Goal: Entertainment & Leisure: Browse casually

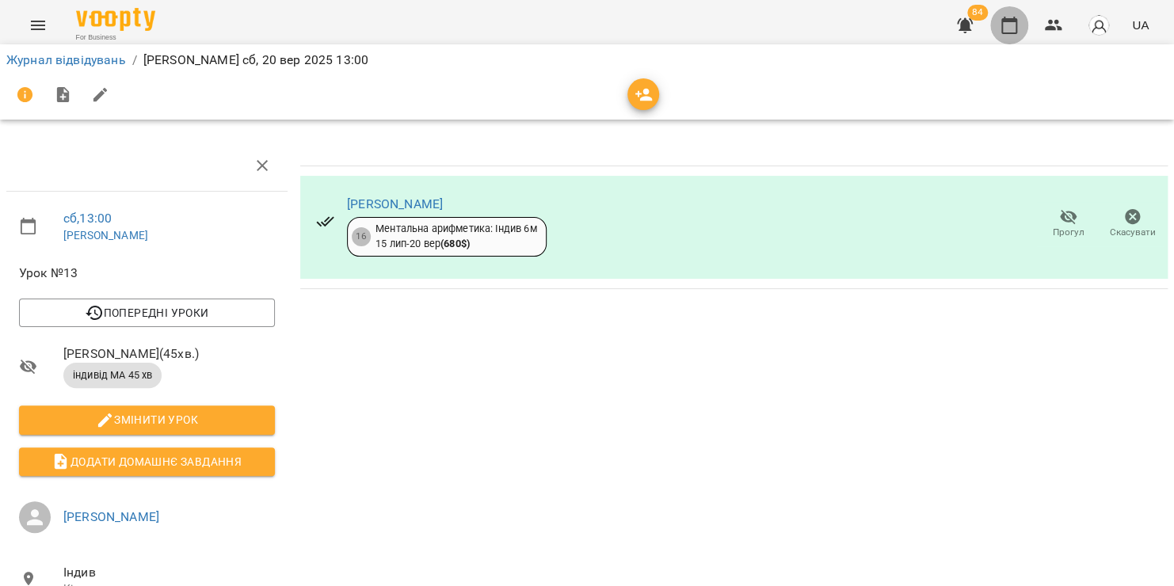
click at [1021, 21] on button "button" at bounding box center [1009, 25] width 38 height 38
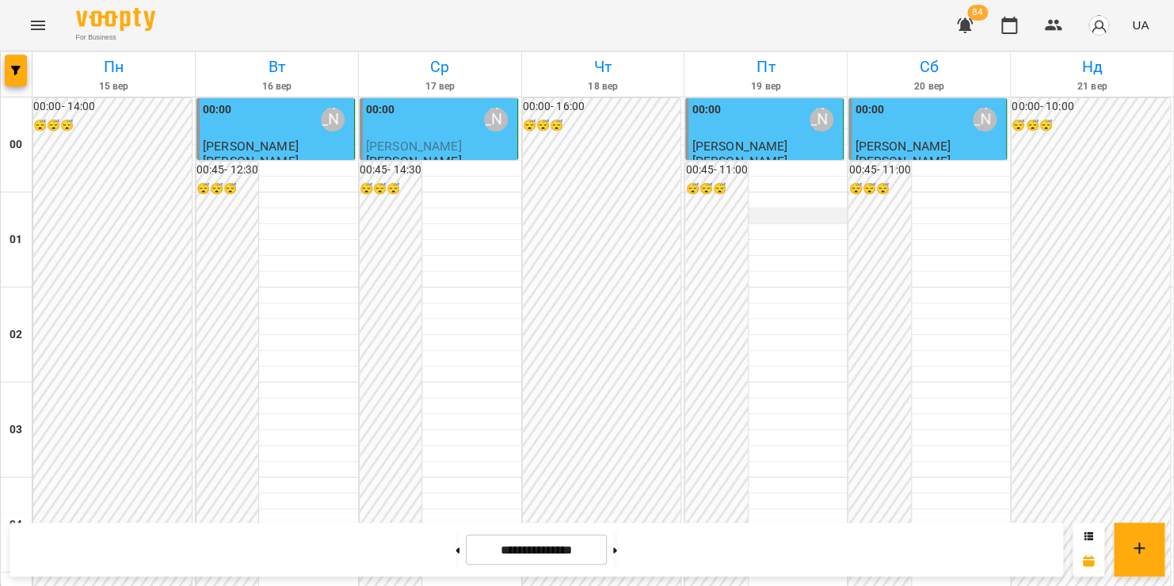
scroll to position [839, 0]
click at [31, 25] on icon "Menu" at bounding box center [38, 26] width 14 height 10
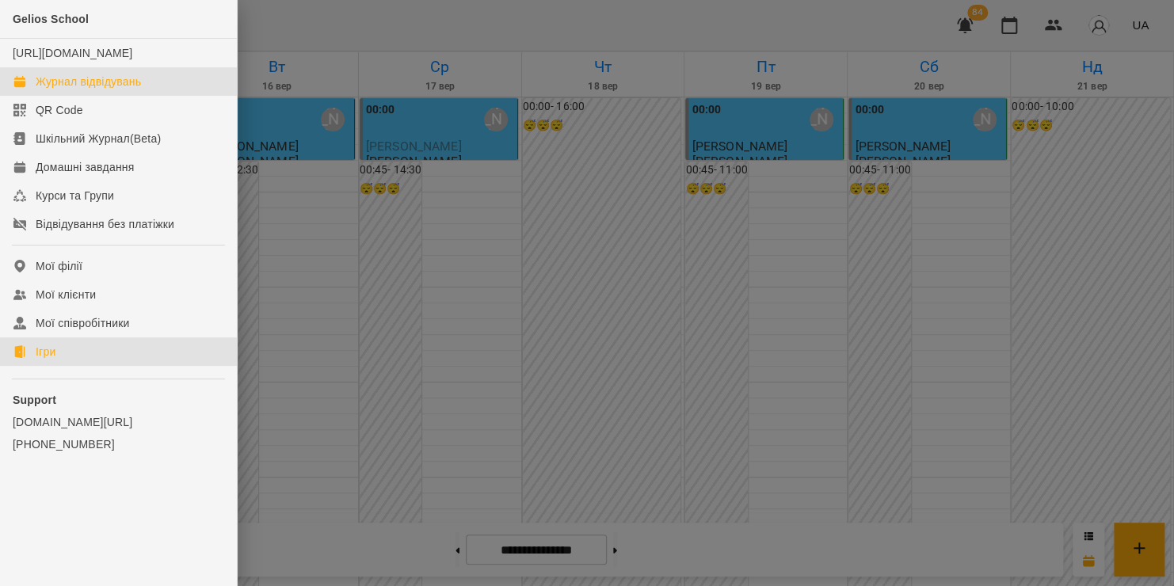
click at [86, 366] on link "Ігри" at bounding box center [118, 351] width 237 height 29
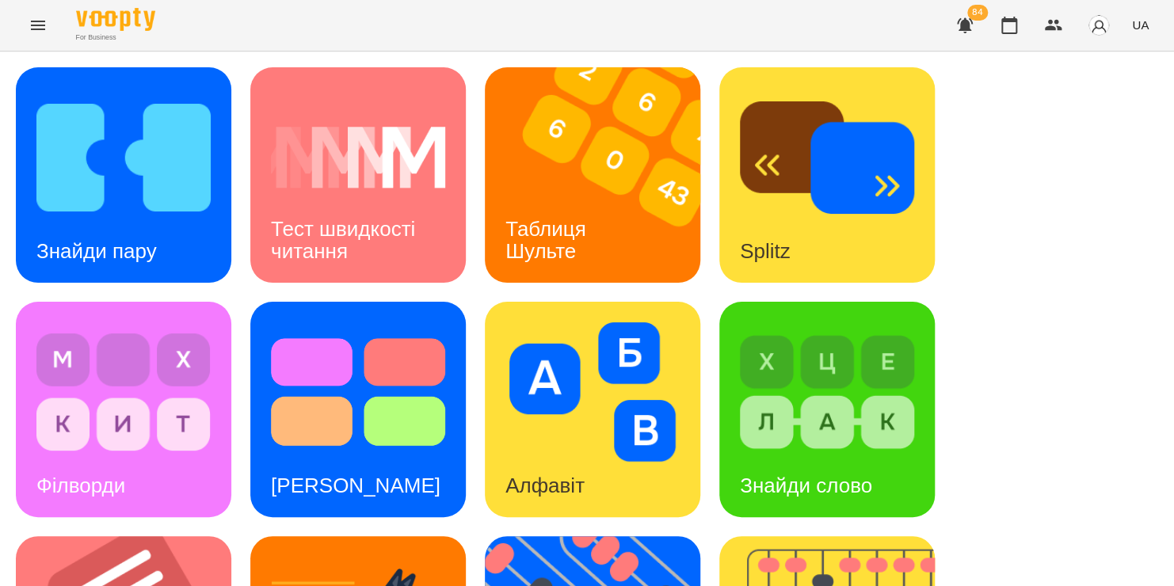
scroll to position [116, 0]
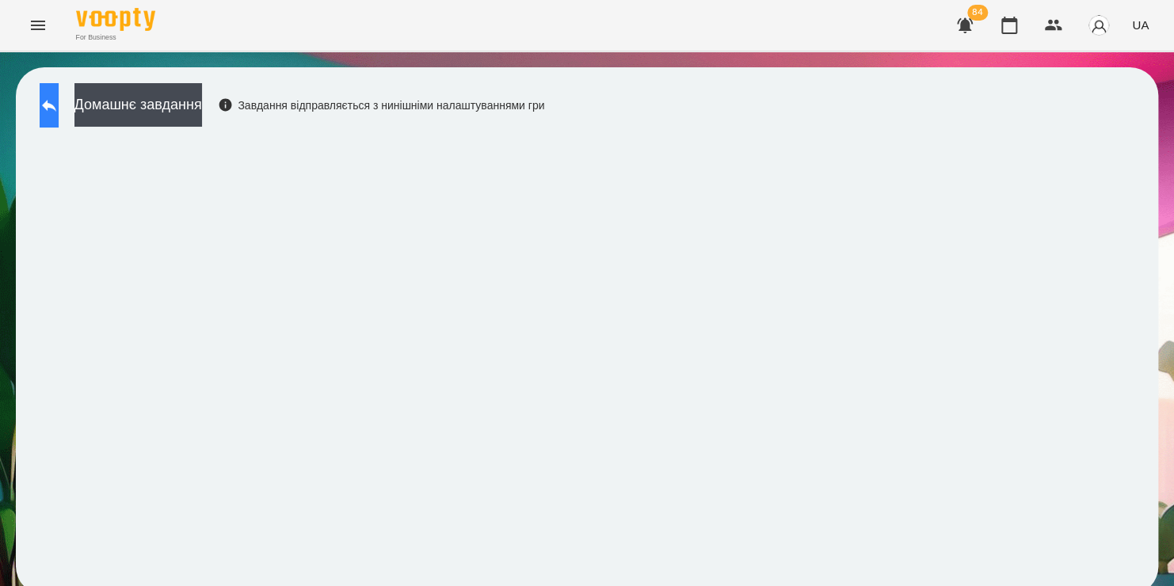
click at [59, 114] on icon at bounding box center [49, 105] width 19 height 19
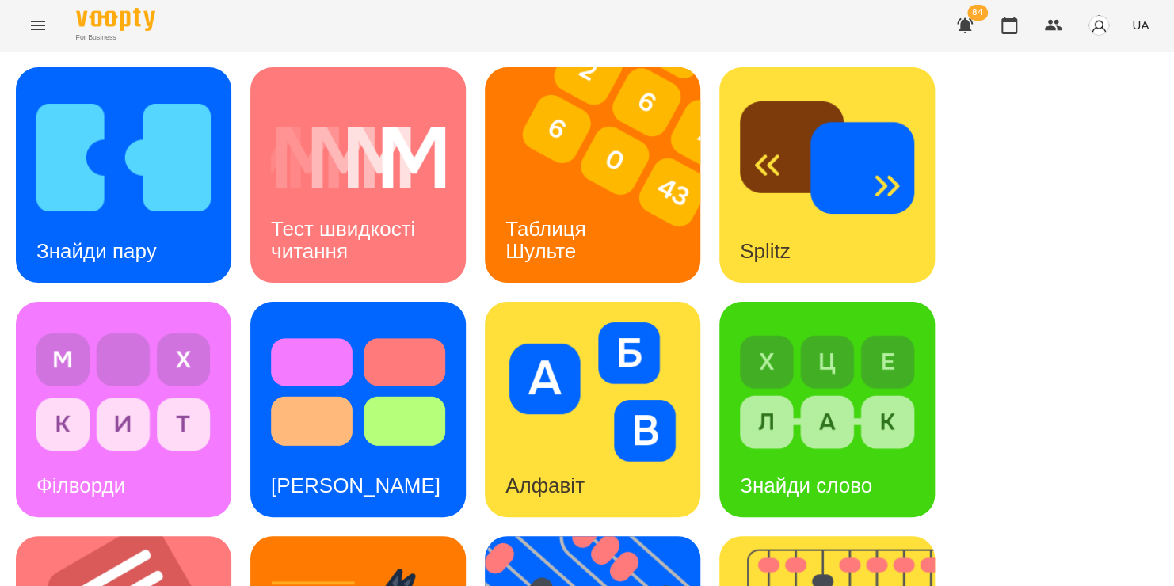
scroll to position [312, 0]
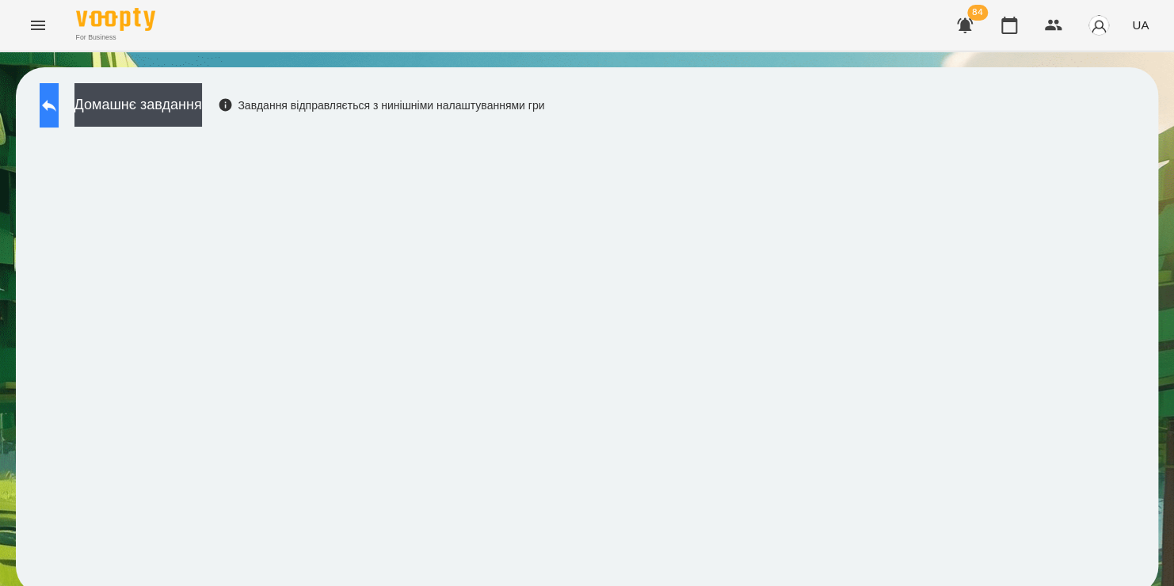
click at [59, 117] on button at bounding box center [49, 105] width 19 height 44
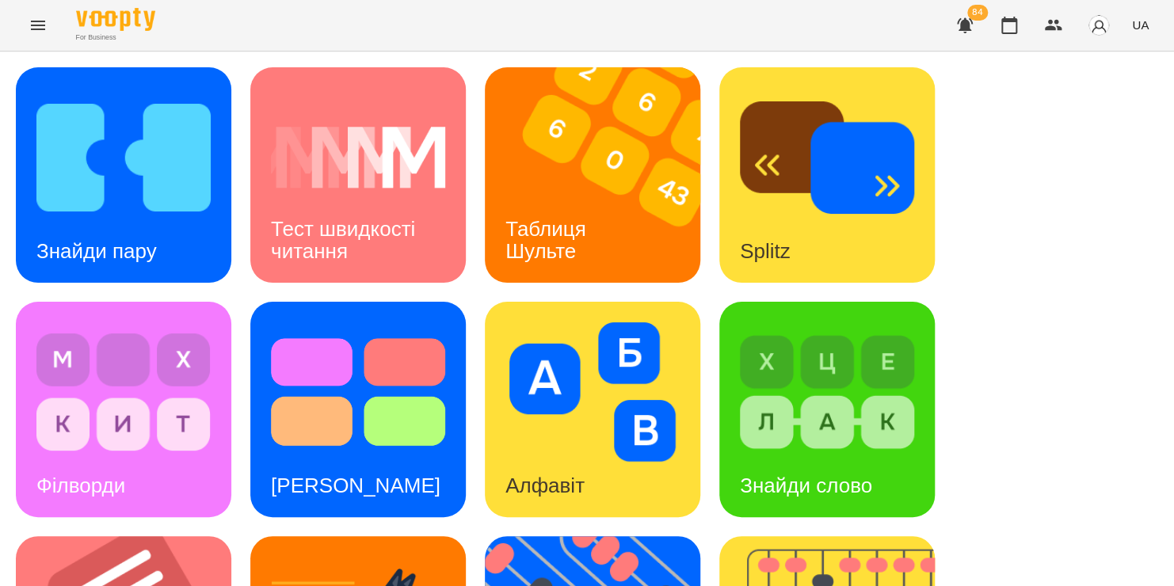
scroll to position [394, 0]
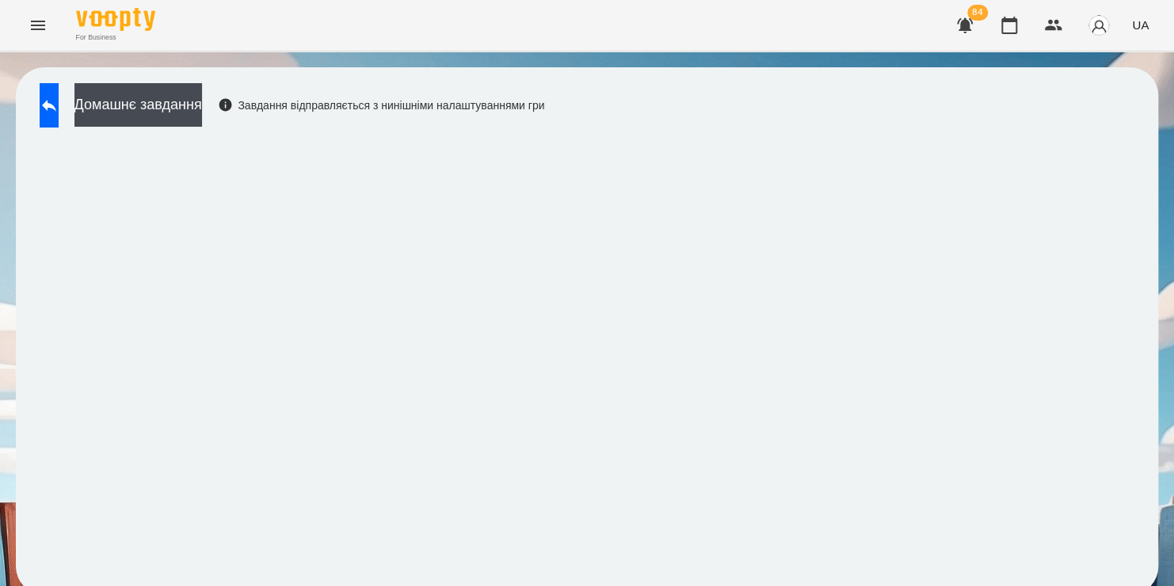
click at [272, 361] on iframe at bounding box center [587, 357] width 1110 height 444
click at [56, 119] on button at bounding box center [49, 105] width 19 height 44
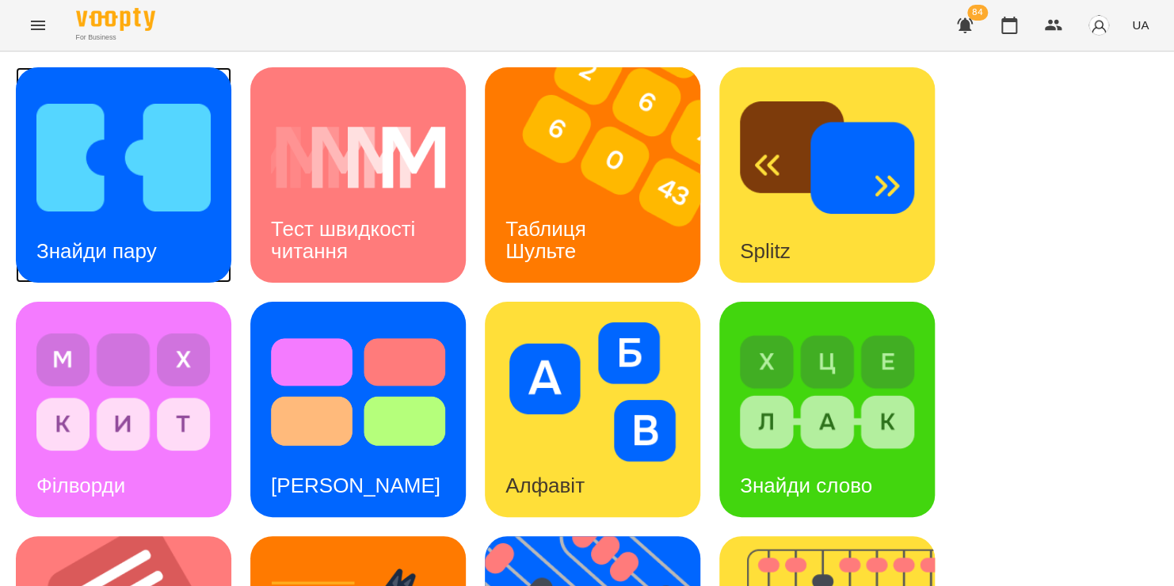
click at [136, 129] on img at bounding box center [123, 157] width 174 height 139
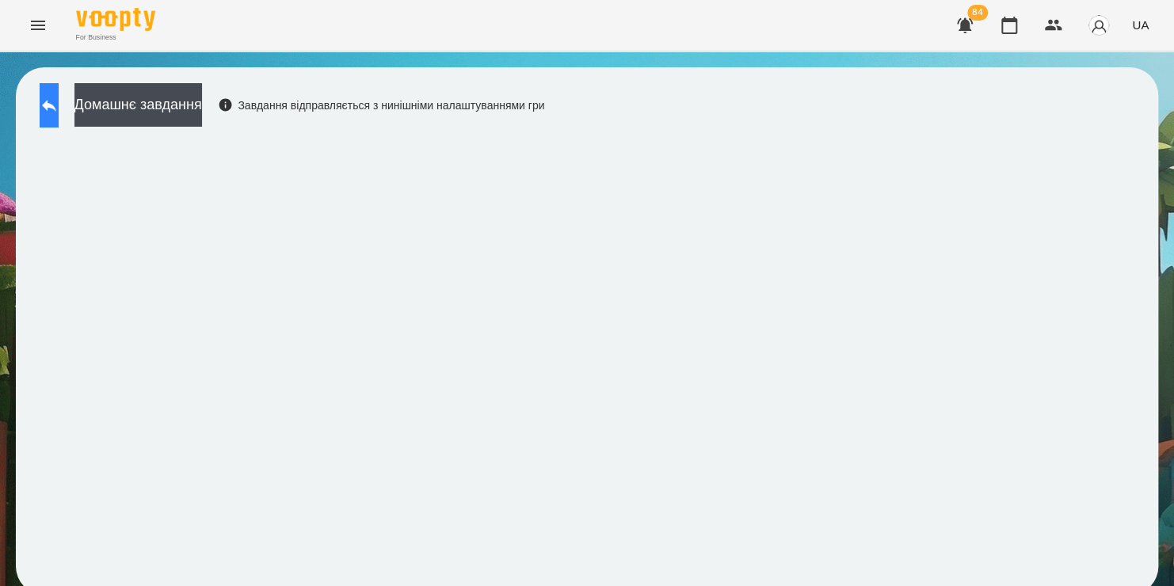
click at [59, 113] on icon at bounding box center [49, 105] width 19 height 19
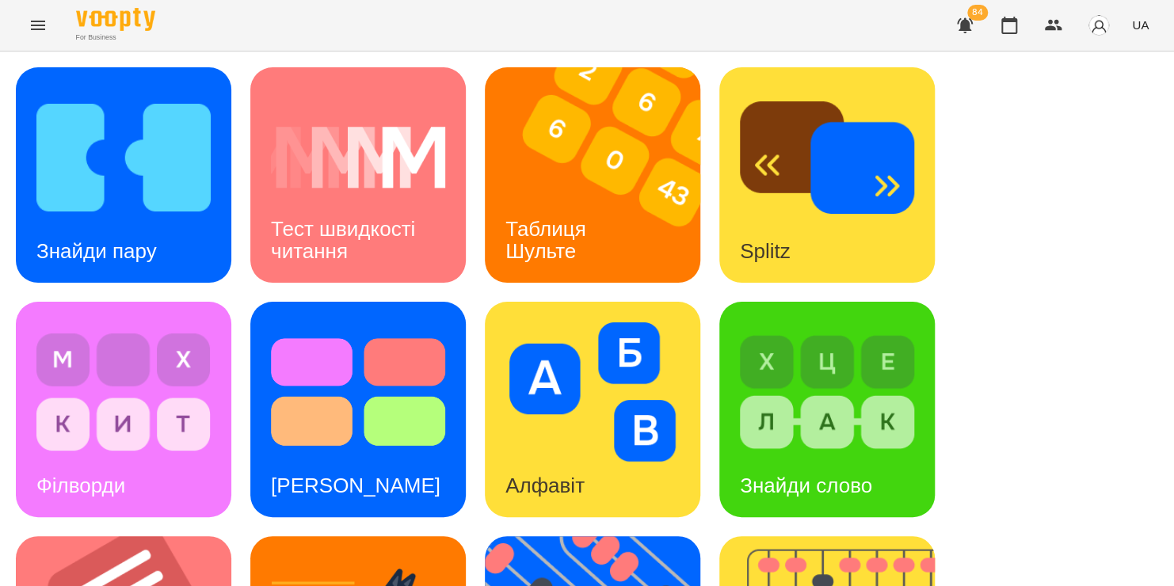
scroll to position [649, 0]
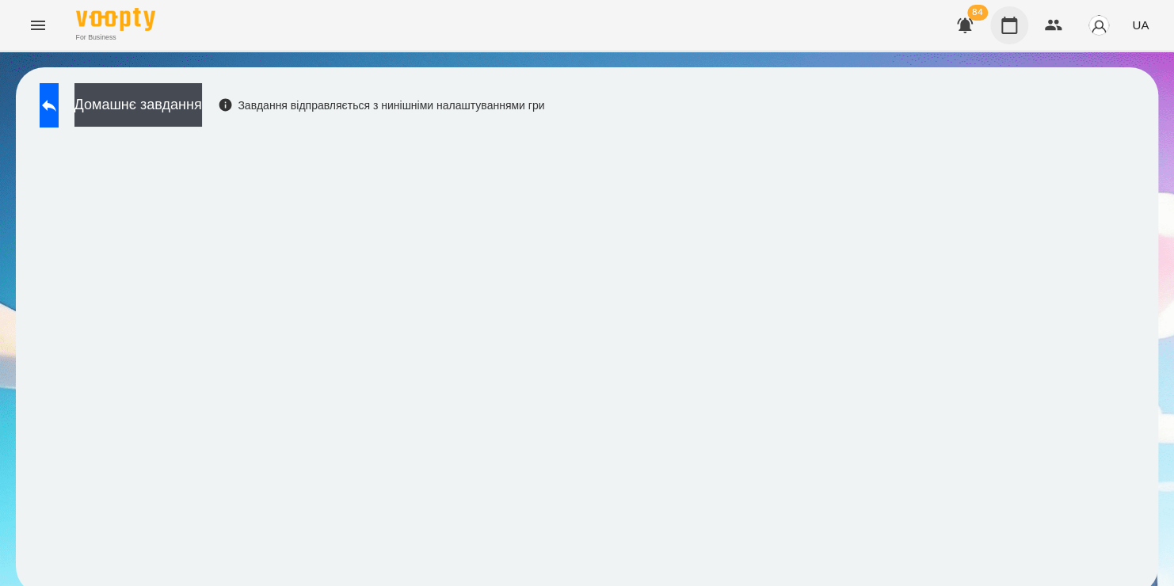
click at [1004, 32] on icon "button" at bounding box center [1008, 25] width 19 height 19
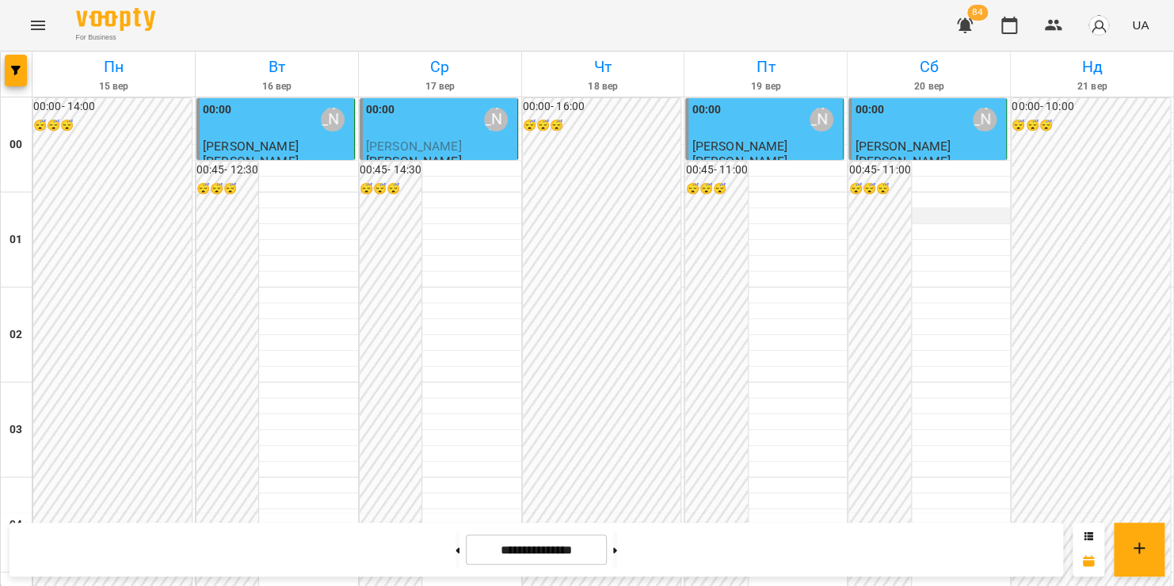
scroll to position [699, 0]
click at [32, 31] on icon "Menu" at bounding box center [38, 25] width 19 height 19
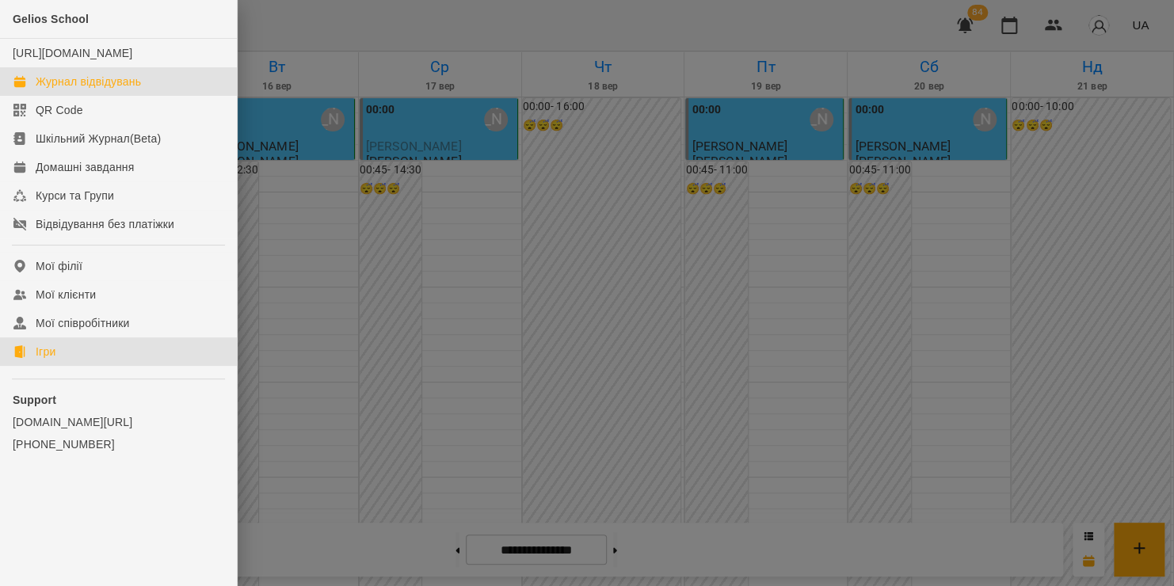
click at [48, 360] on div "Ігри" at bounding box center [46, 352] width 20 height 16
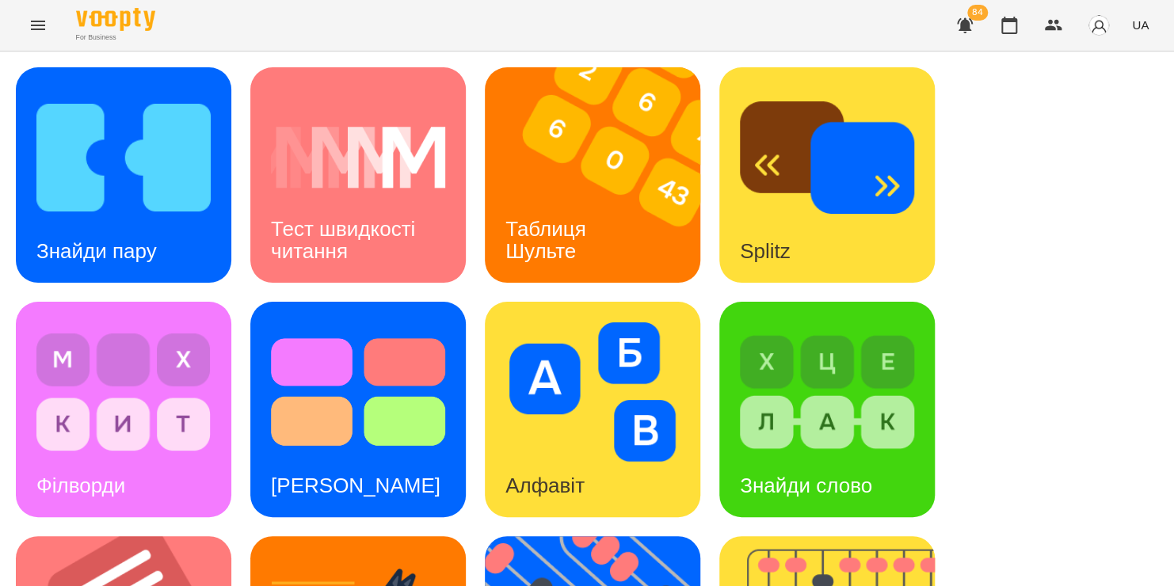
scroll to position [257, 0]
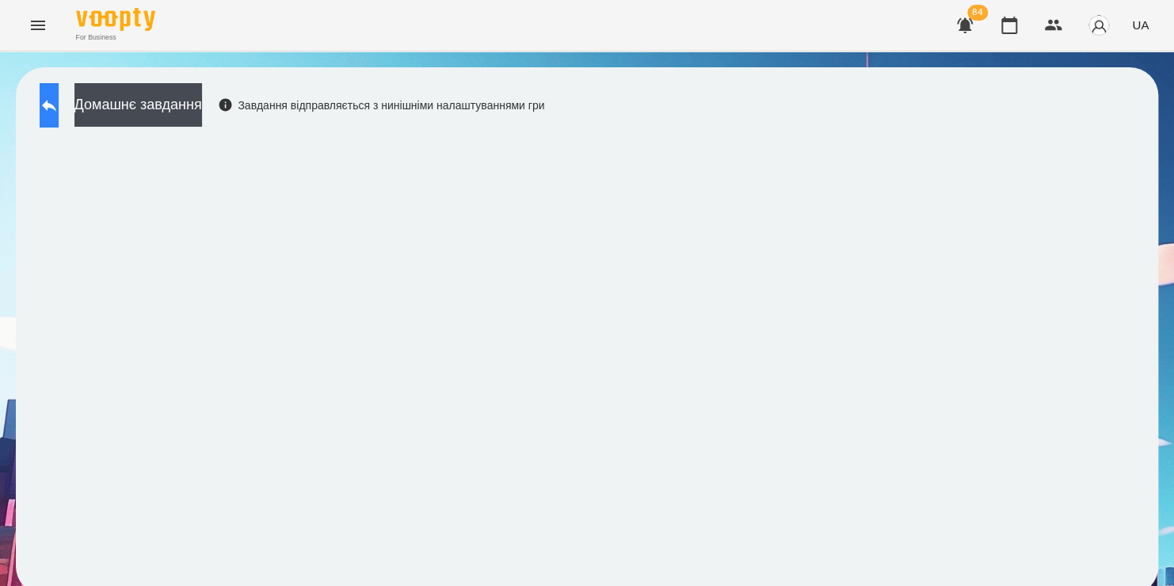
click at [54, 108] on button at bounding box center [49, 105] width 19 height 44
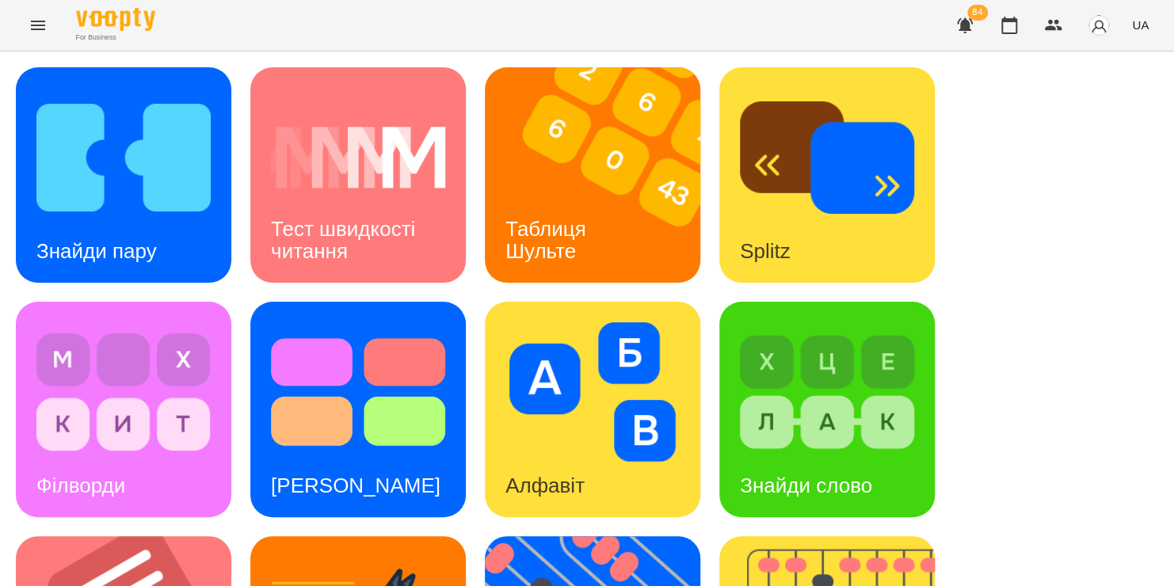
scroll to position [522, 0]
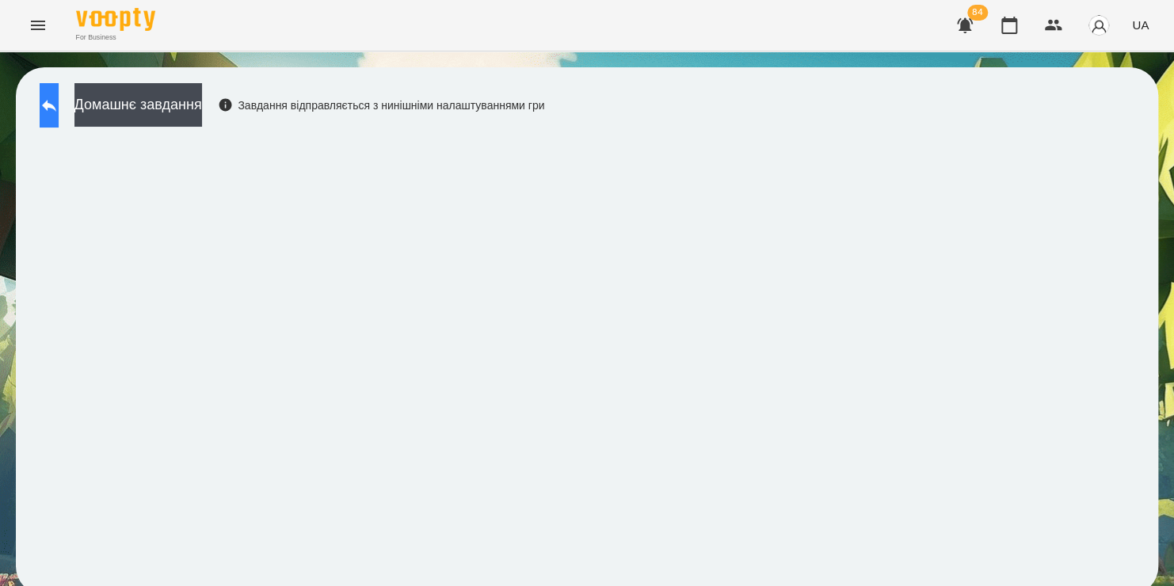
click at [59, 117] on button at bounding box center [49, 105] width 19 height 44
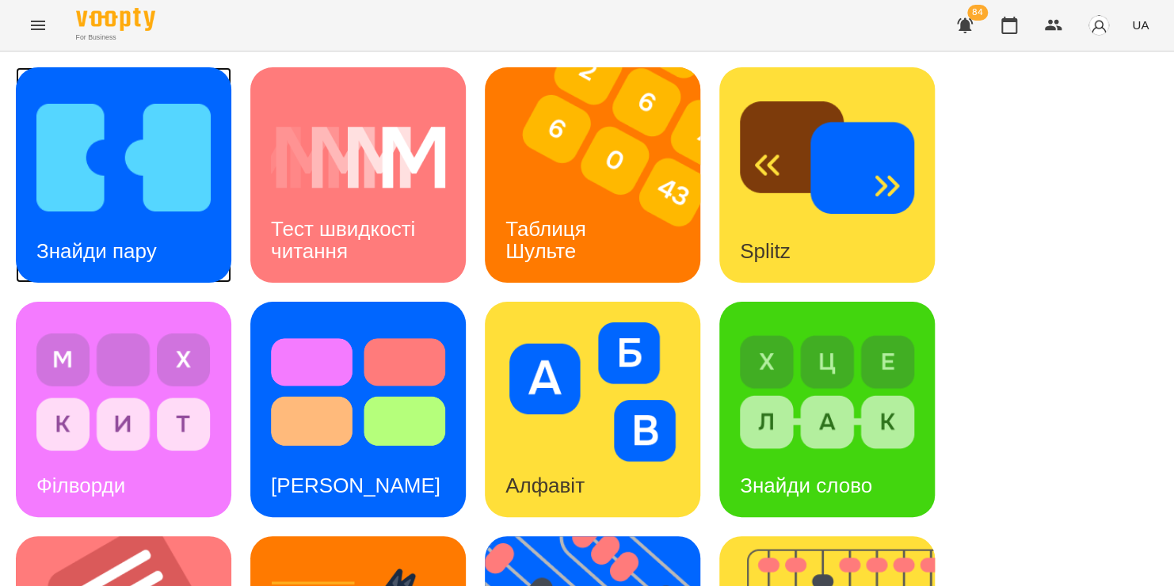
click at [173, 249] on div "Знайди пару" at bounding box center [97, 251] width 162 height 63
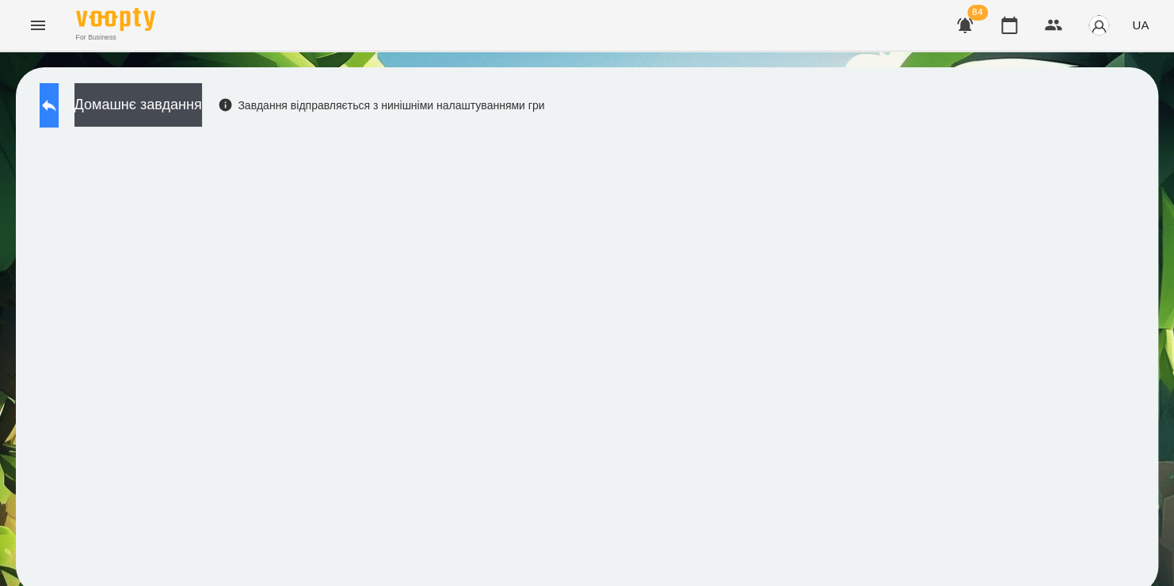
click at [59, 114] on button at bounding box center [49, 105] width 19 height 44
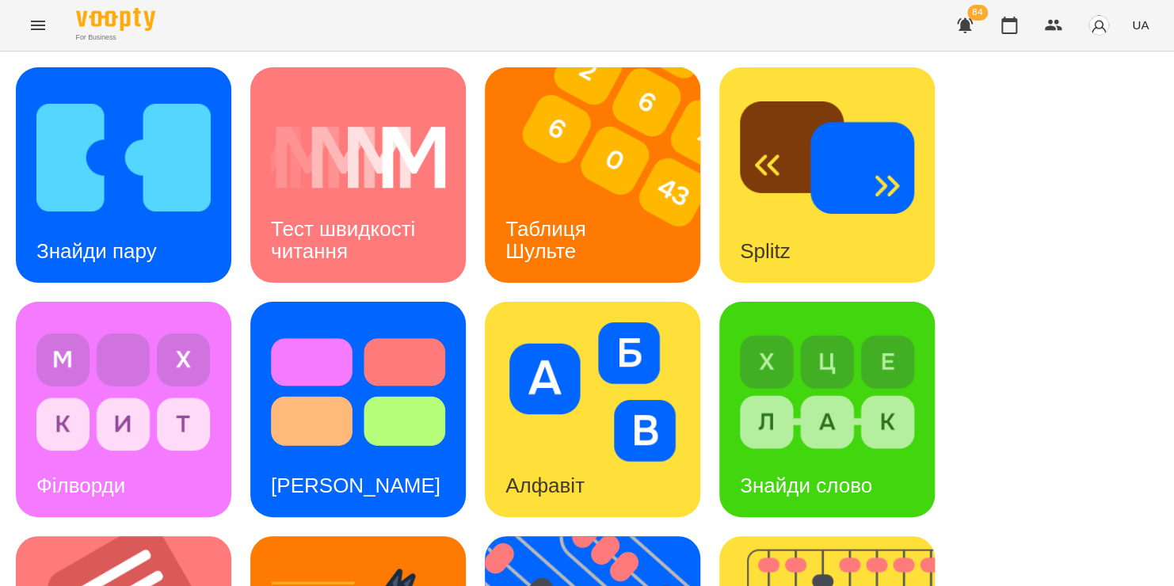
scroll to position [513, 0]
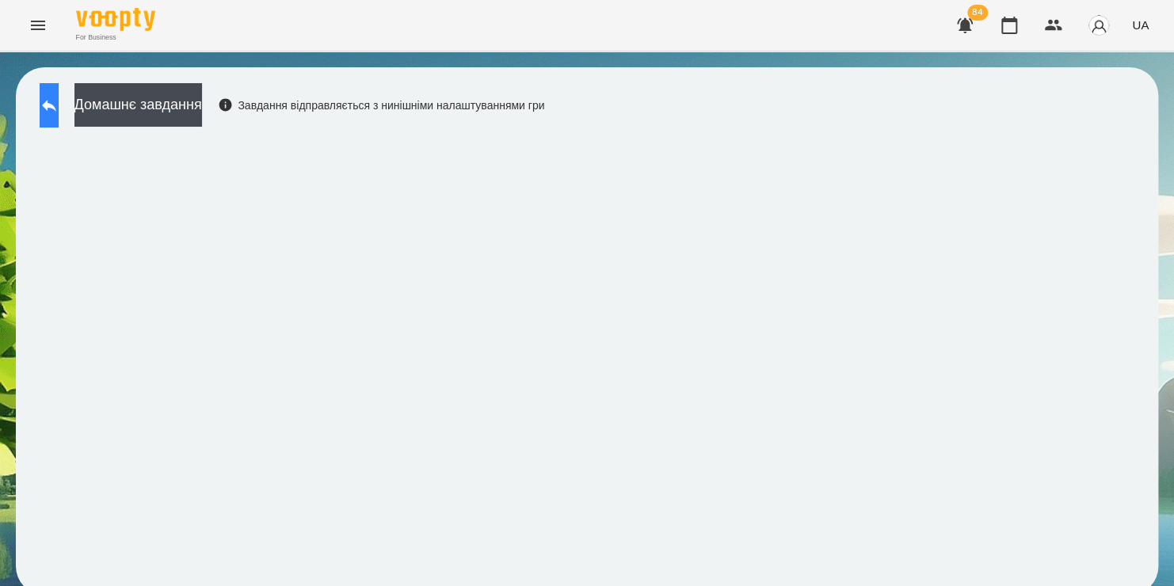
click at [59, 111] on button at bounding box center [49, 105] width 19 height 44
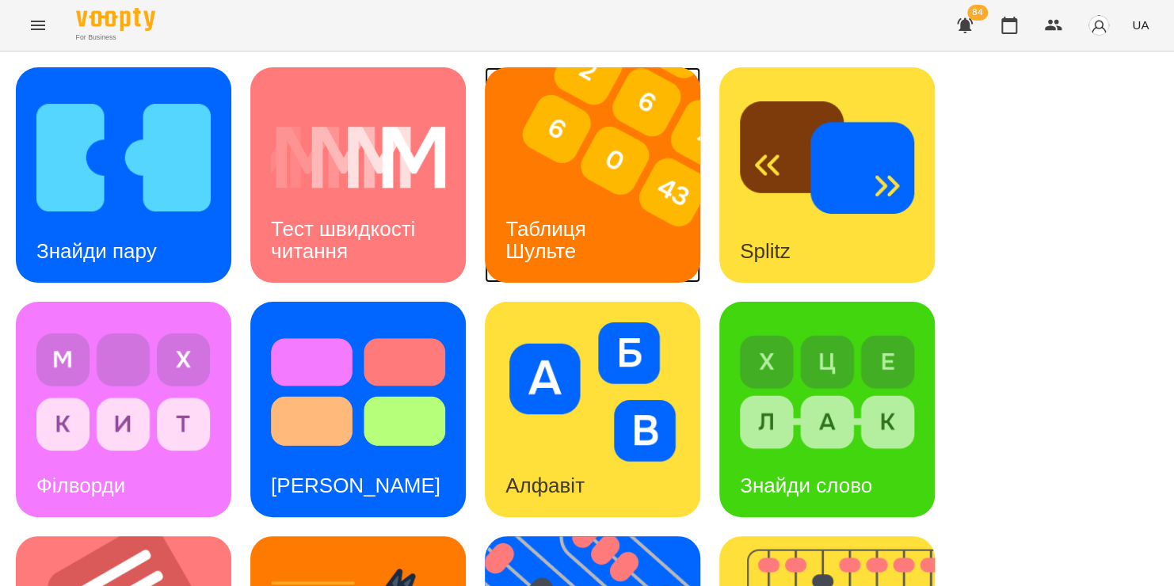
click at [589, 167] on img at bounding box center [602, 174] width 235 height 215
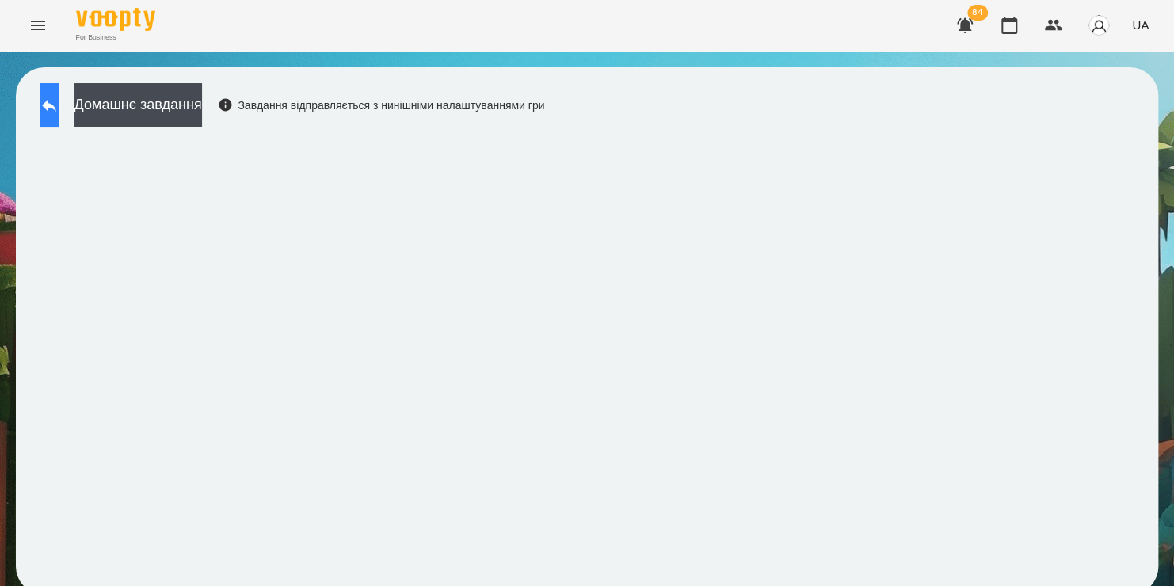
click at [59, 98] on icon at bounding box center [49, 105] width 19 height 19
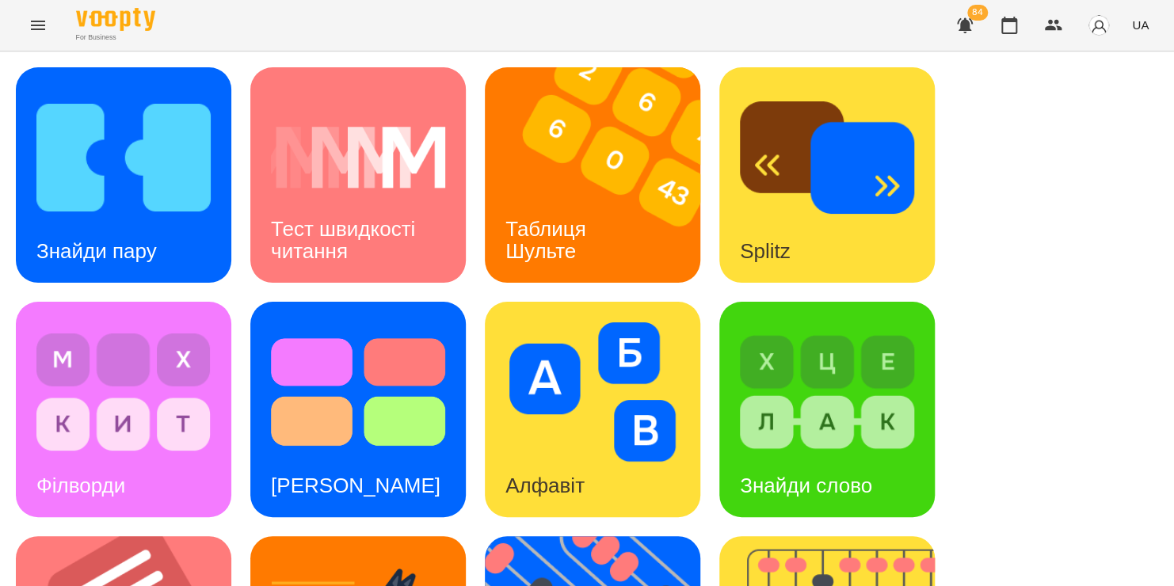
scroll to position [472, 0]
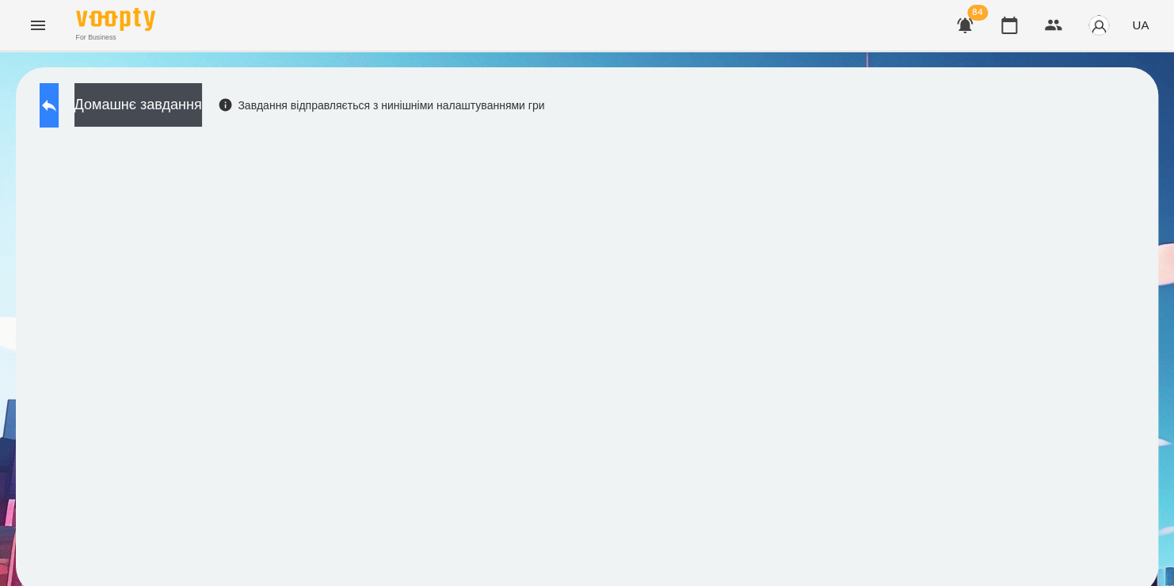
click at [59, 107] on button at bounding box center [49, 105] width 19 height 44
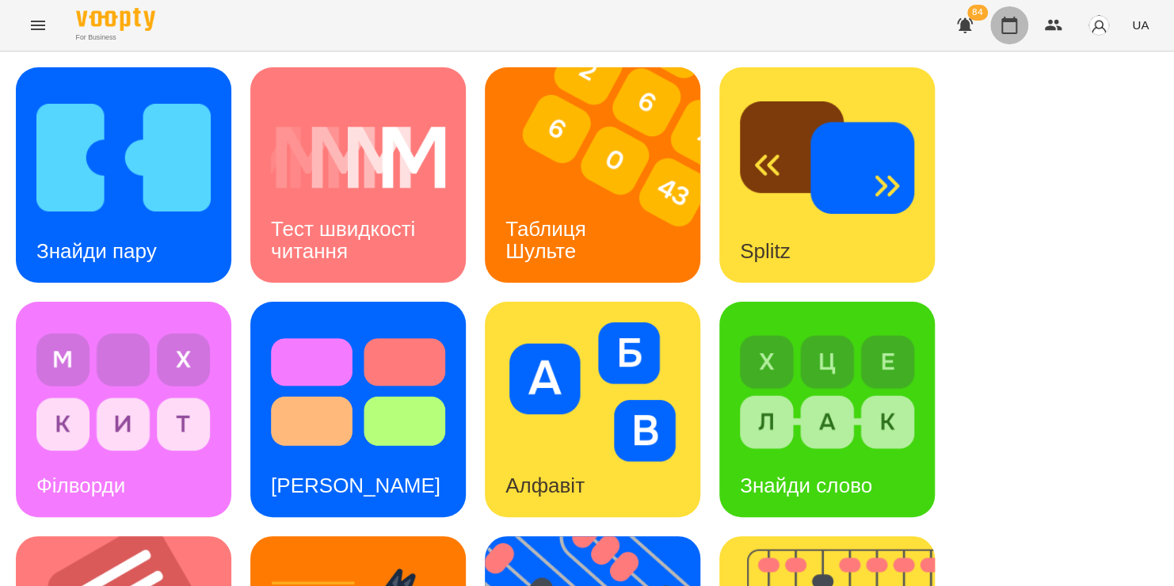
click at [1012, 30] on icon "button" at bounding box center [1008, 25] width 19 height 19
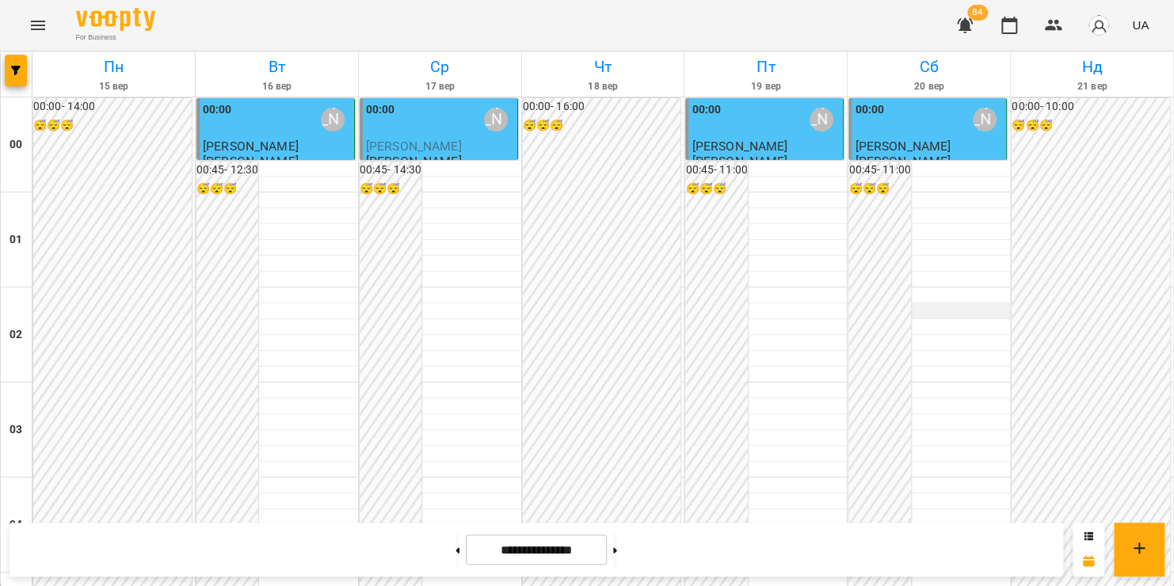
scroll to position [847, 0]
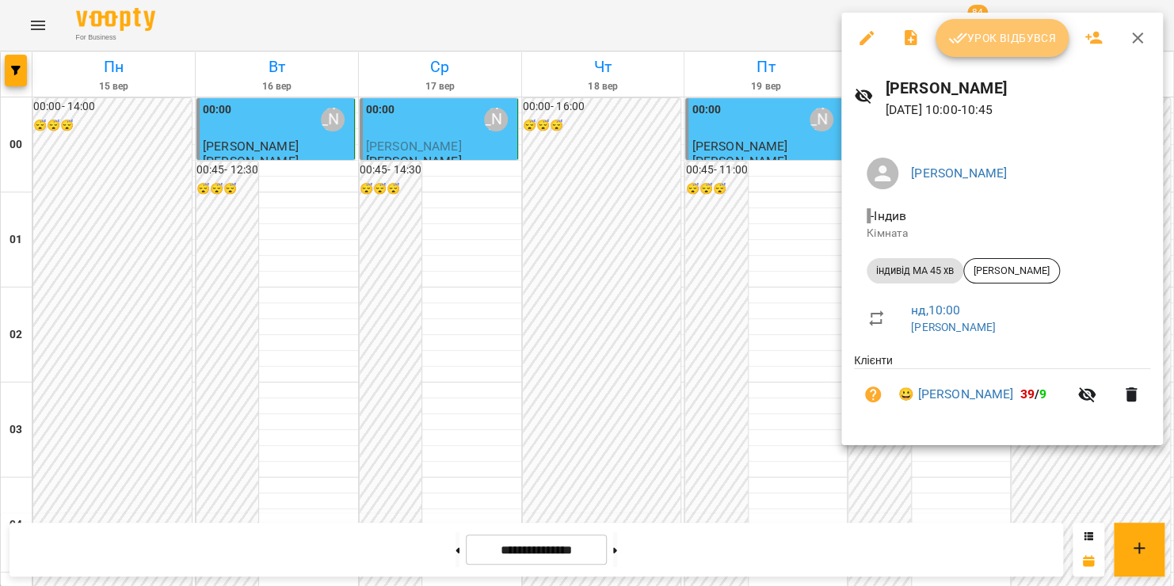
click at [1015, 40] on span "Урок відбувся" at bounding box center [1002, 38] width 108 height 19
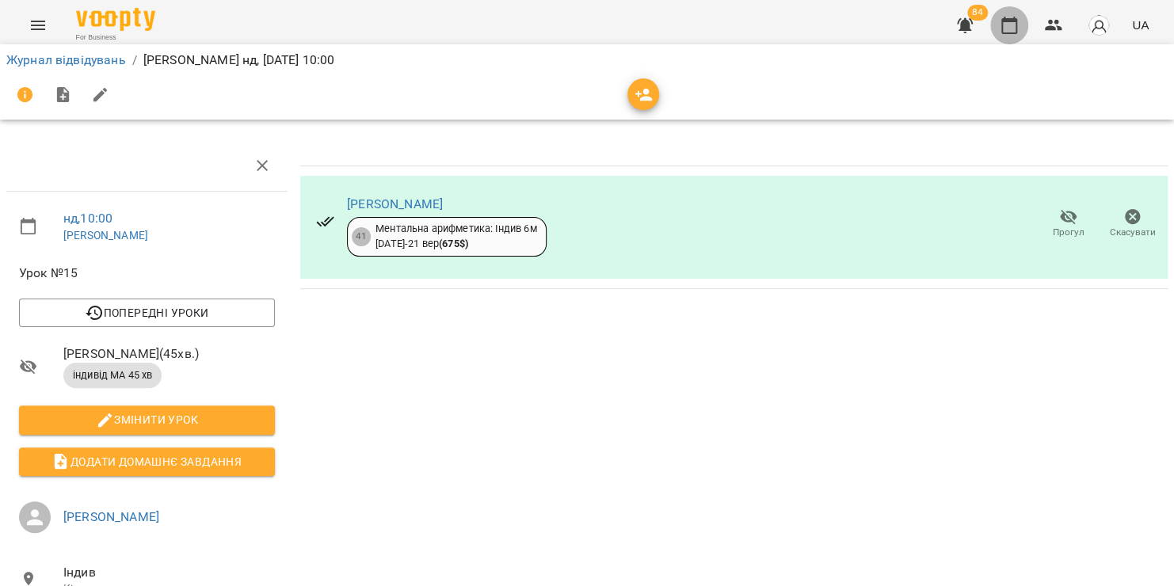
click at [1020, 16] on button "button" at bounding box center [1009, 25] width 38 height 38
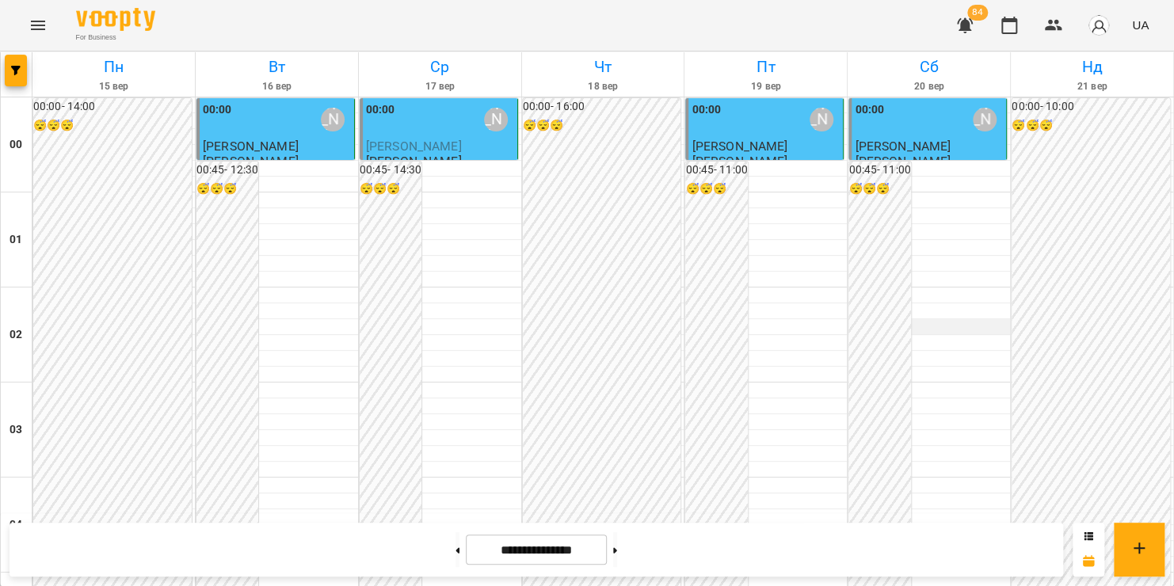
scroll to position [991, 0]
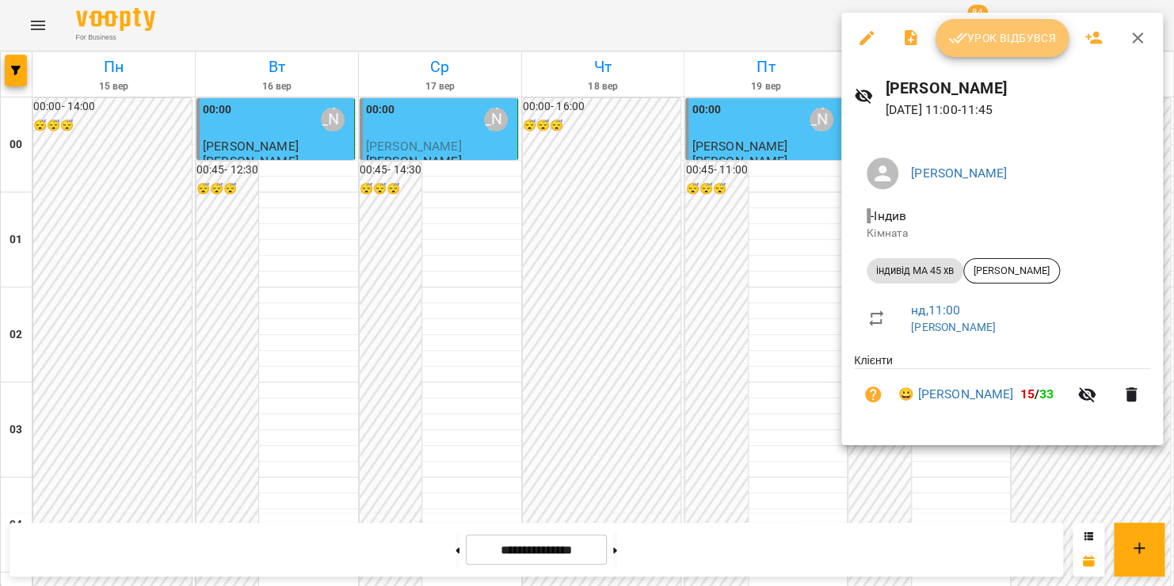
click at [1034, 40] on span "Урок відбувся" at bounding box center [1002, 38] width 108 height 19
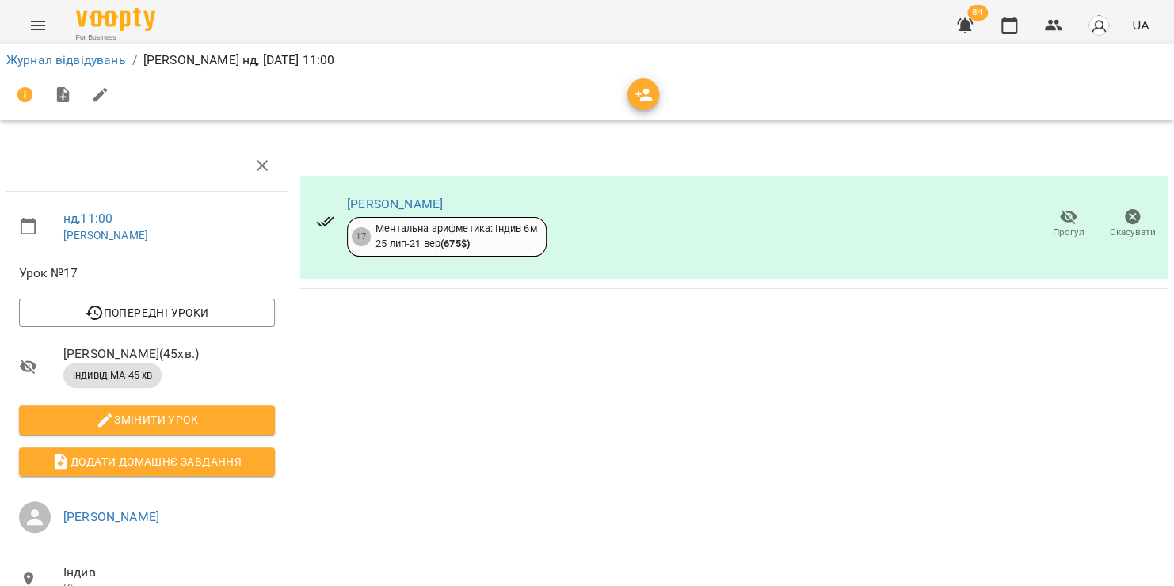
click at [42, 22] on icon "Menu" at bounding box center [38, 25] width 19 height 19
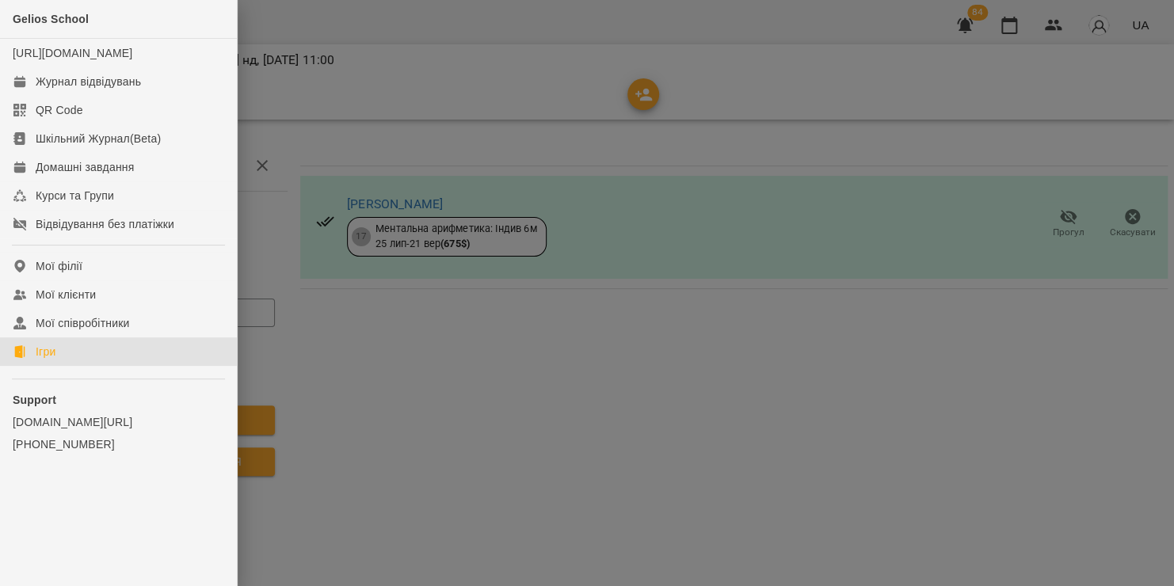
click at [55, 360] on div "Ігри" at bounding box center [46, 352] width 20 height 16
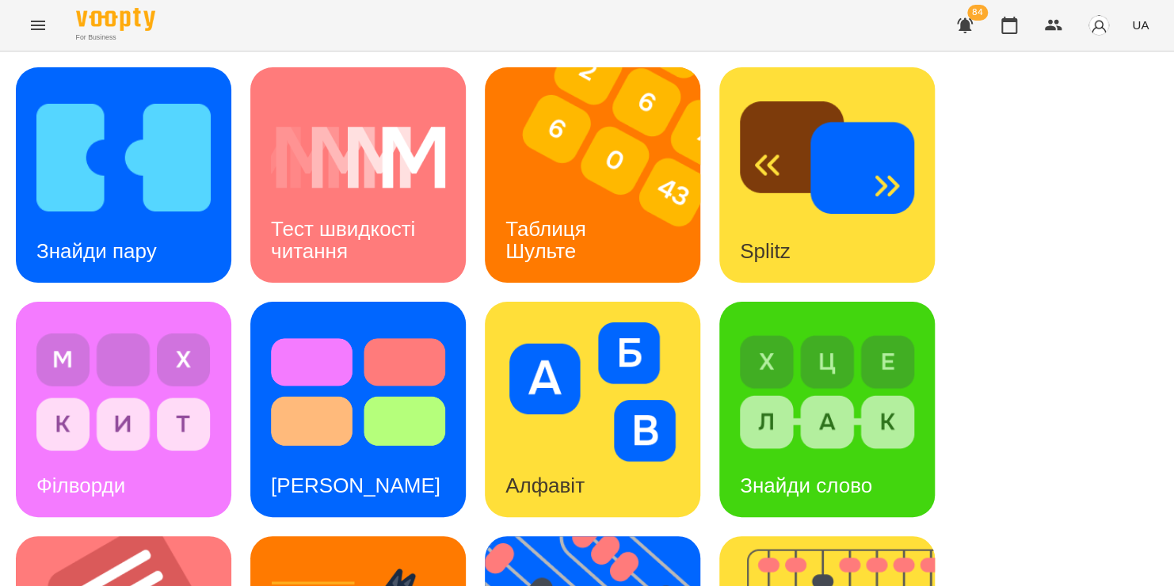
scroll to position [219, 0]
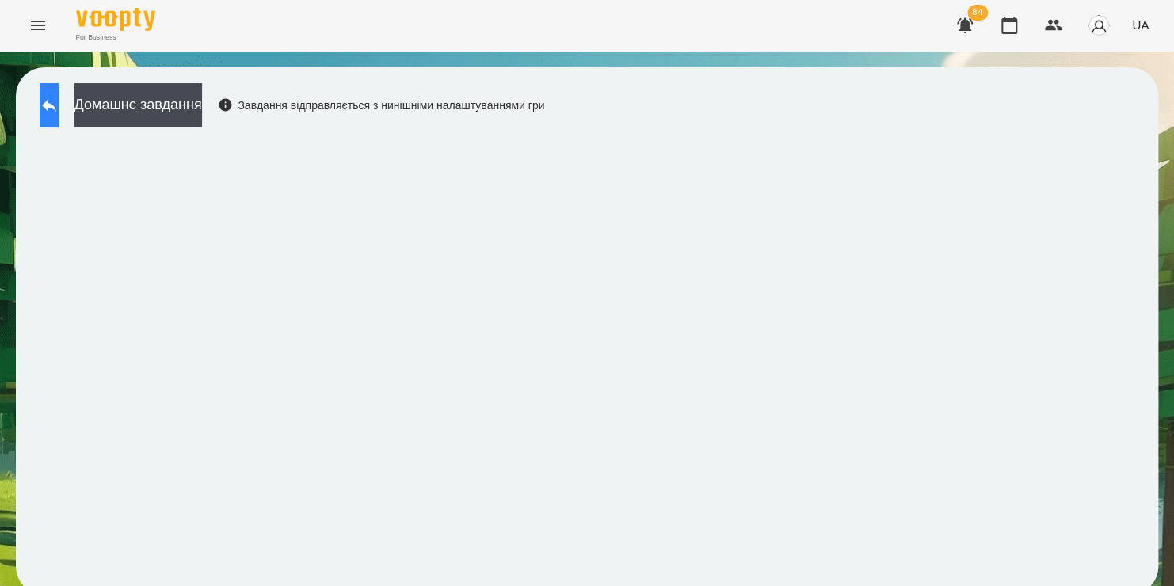
click at [43, 102] on button at bounding box center [49, 105] width 19 height 44
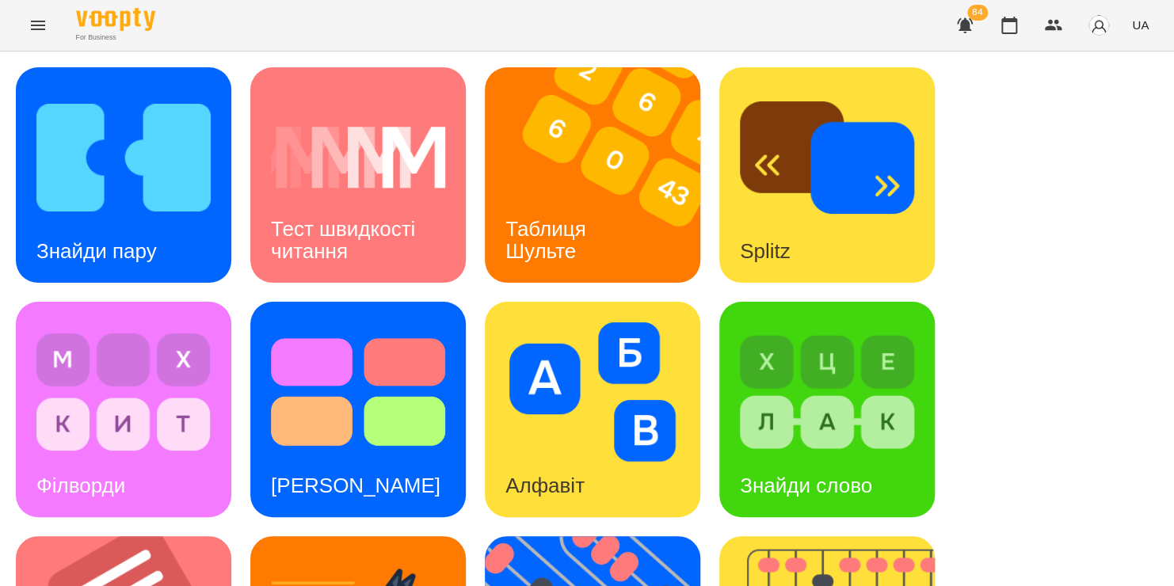
scroll to position [379, 0]
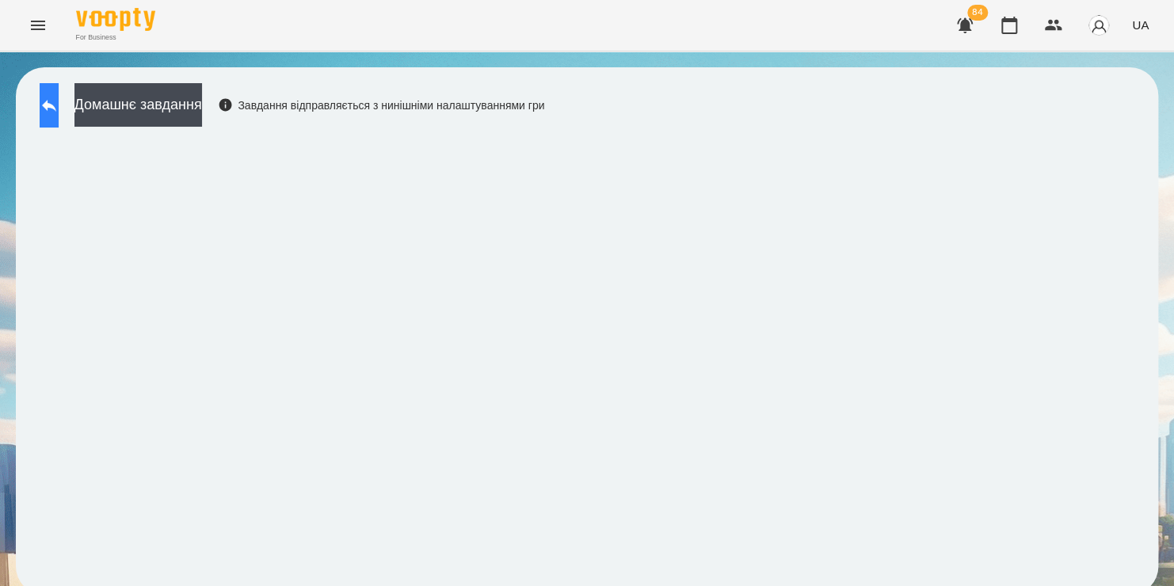
click at [59, 115] on button at bounding box center [49, 105] width 19 height 44
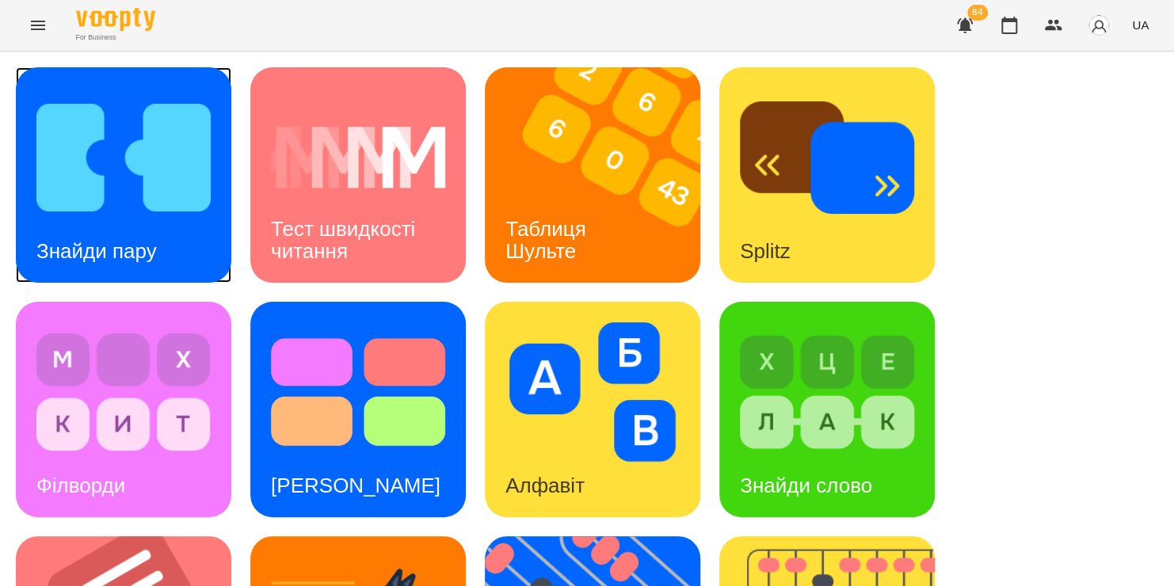
click at [119, 196] on img at bounding box center [123, 157] width 174 height 139
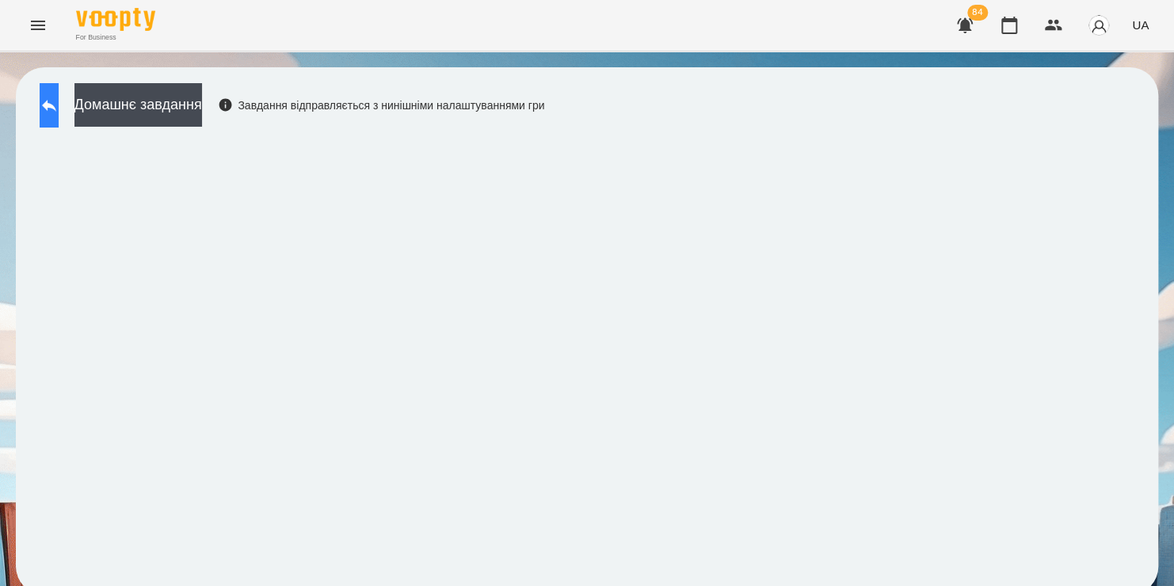
click at [59, 116] on button at bounding box center [49, 105] width 19 height 44
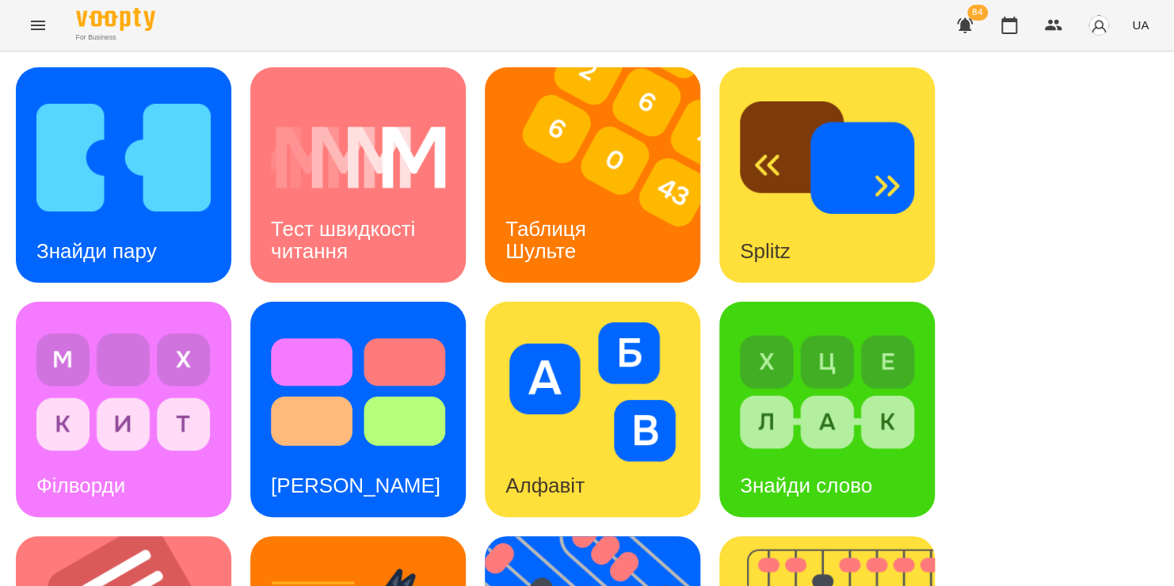
scroll to position [451, 0]
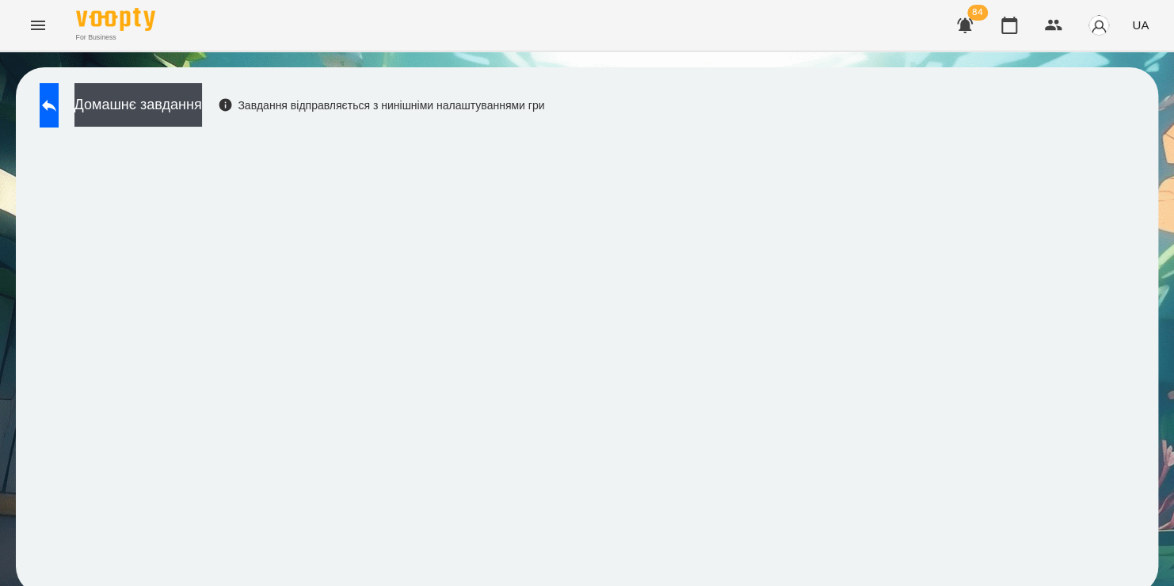
scroll to position [9, 0]
click at [56, 100] on icon at bounding box center [49, 106] width 14 height 12
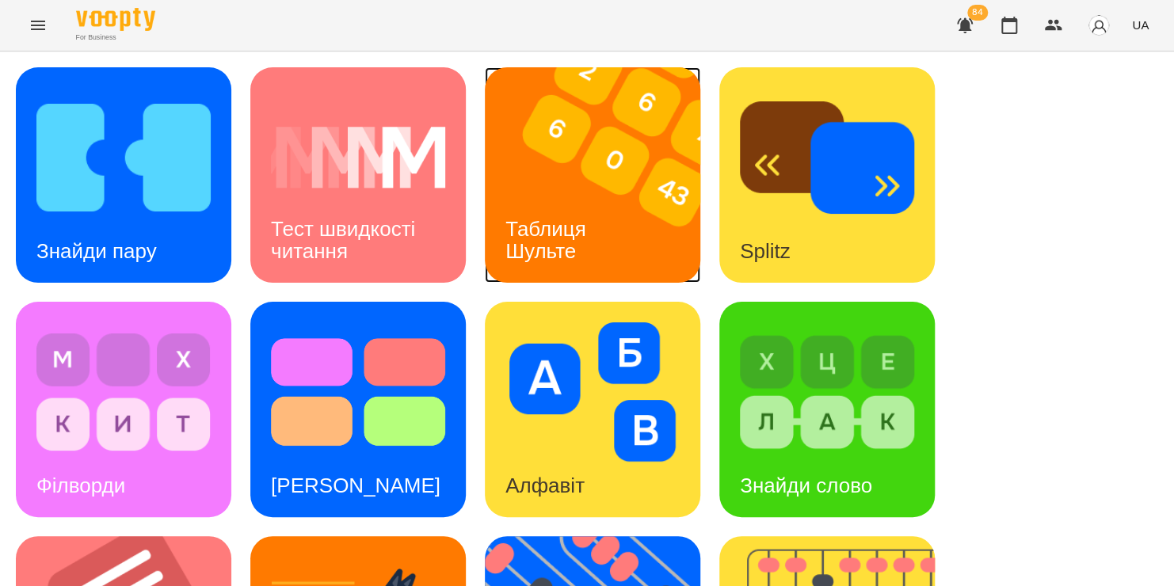
click at [572, 152] on img at bounding box center [602, 174] width 235 height 215
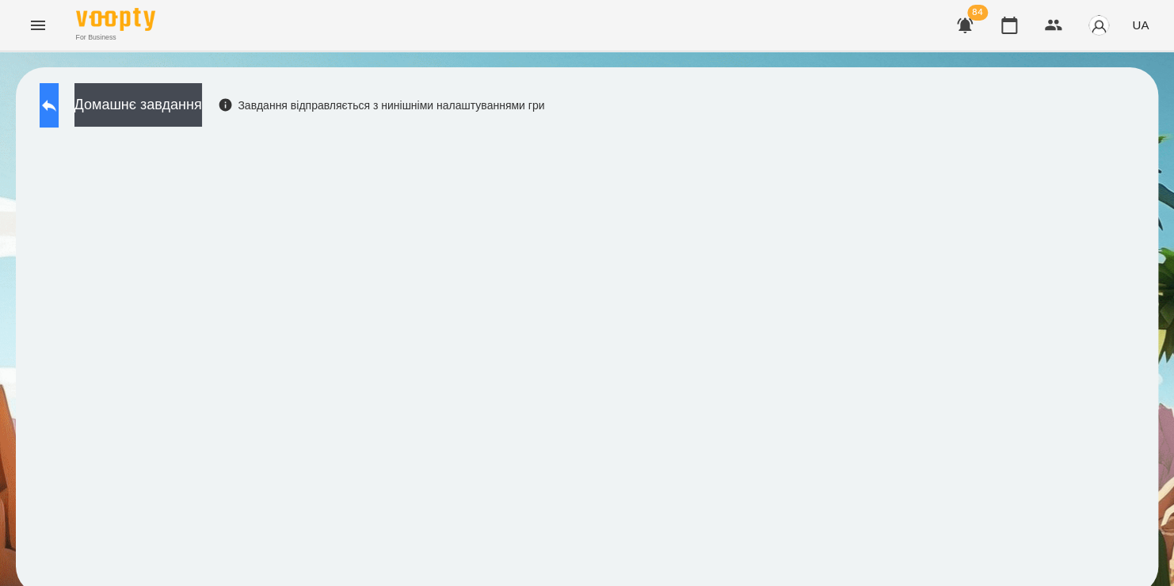
click at [59, 98] on icon at bounding box center [49, 105] width 19 height 19
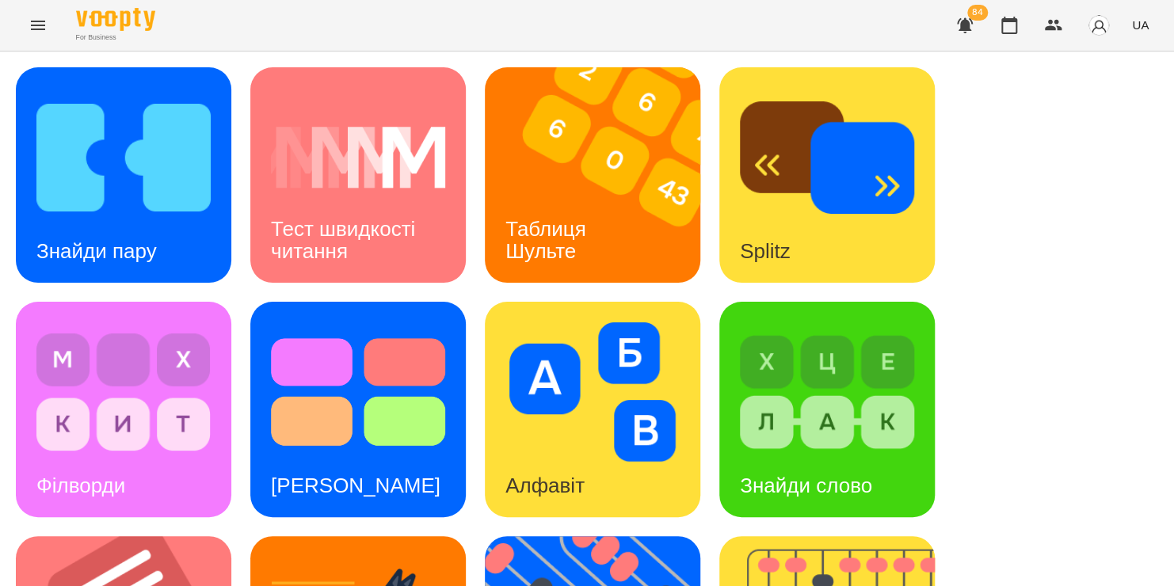
scroll to position [649, 0]
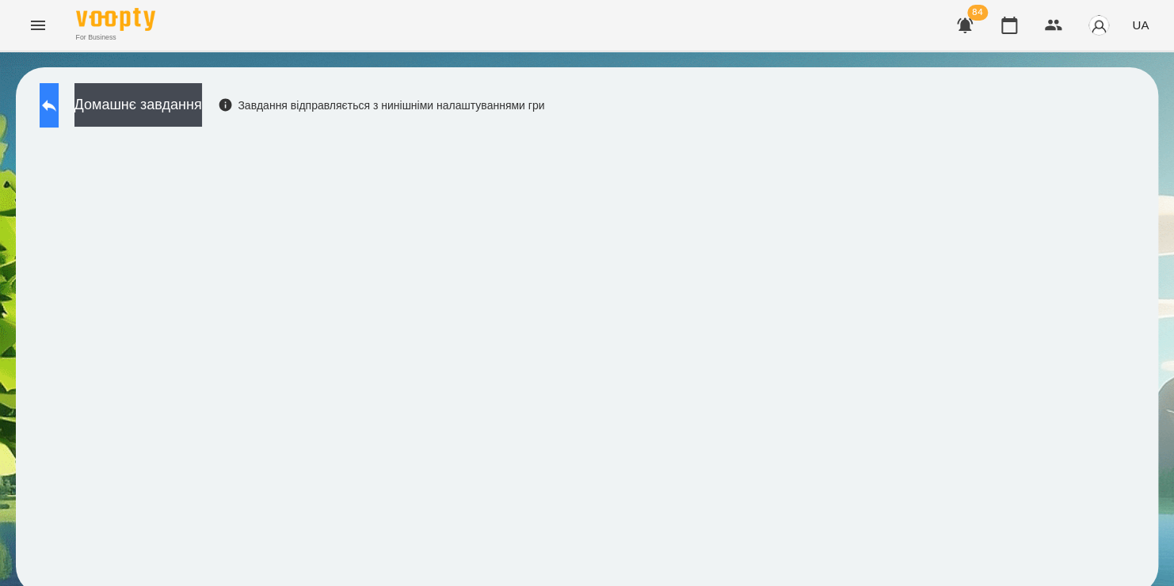
click at [48, 99] on button at bounding box center [49, 105] width 19 height 44
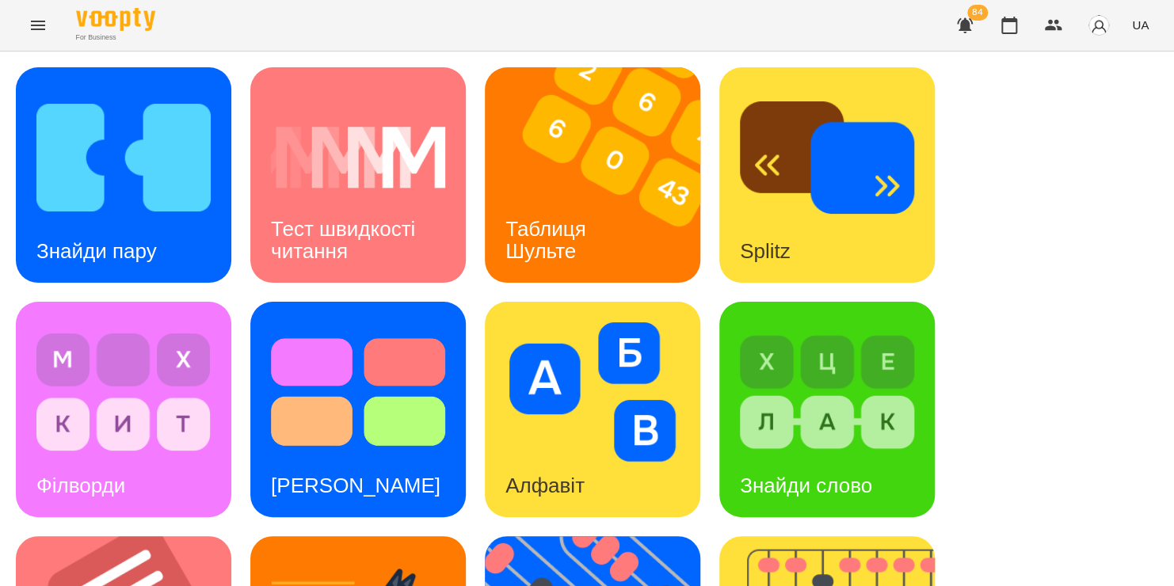
scroll to position [449, 0]
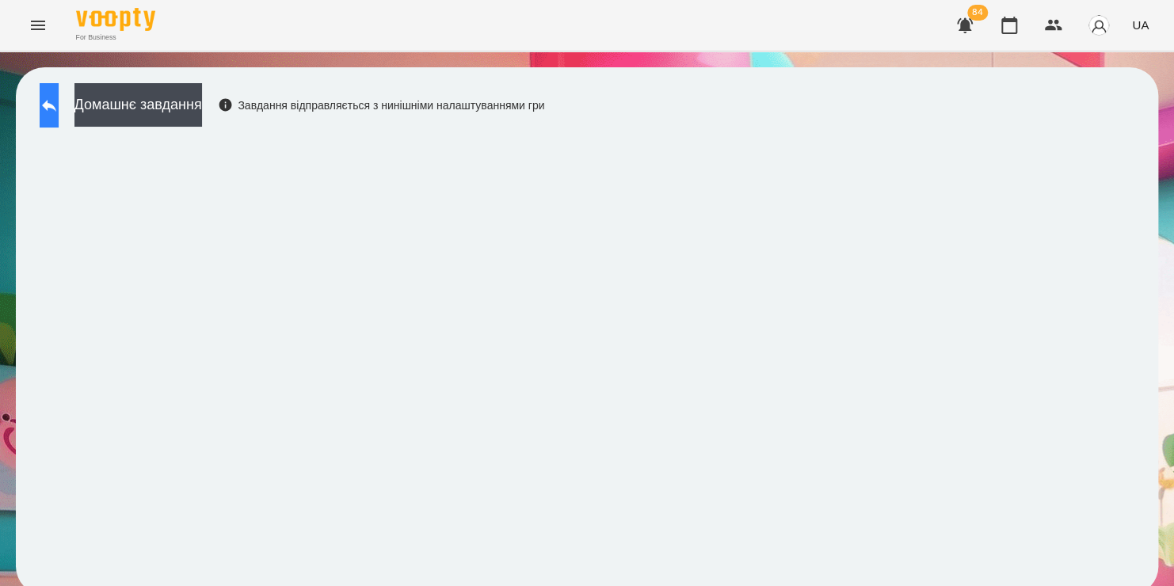
click at [56, 106] on icon at bounding box center [49, 106] width 14 height 12
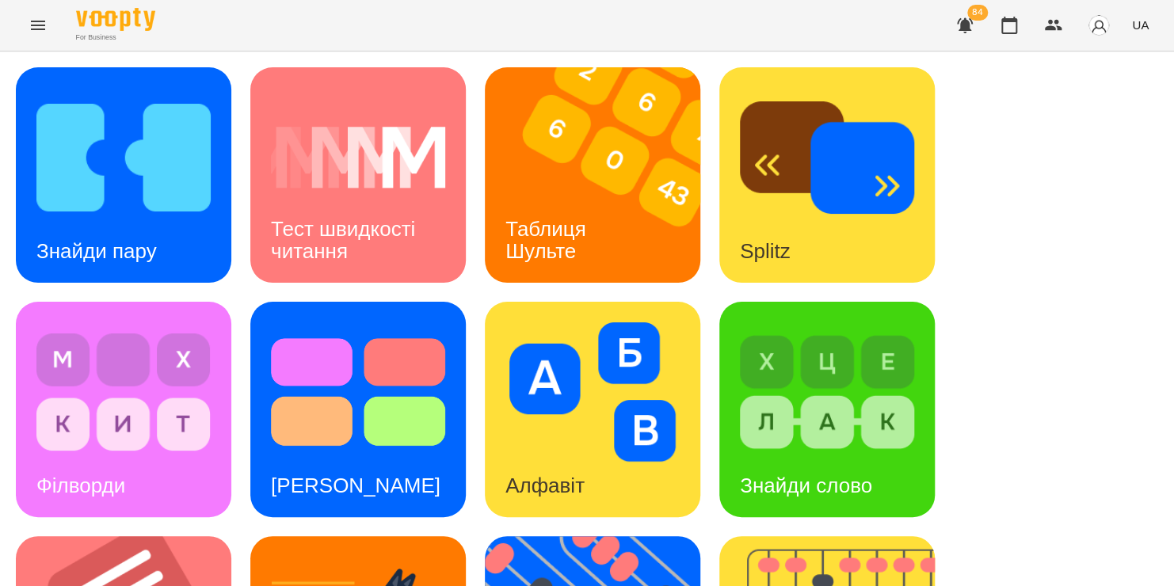
scroll to position [354, 0]
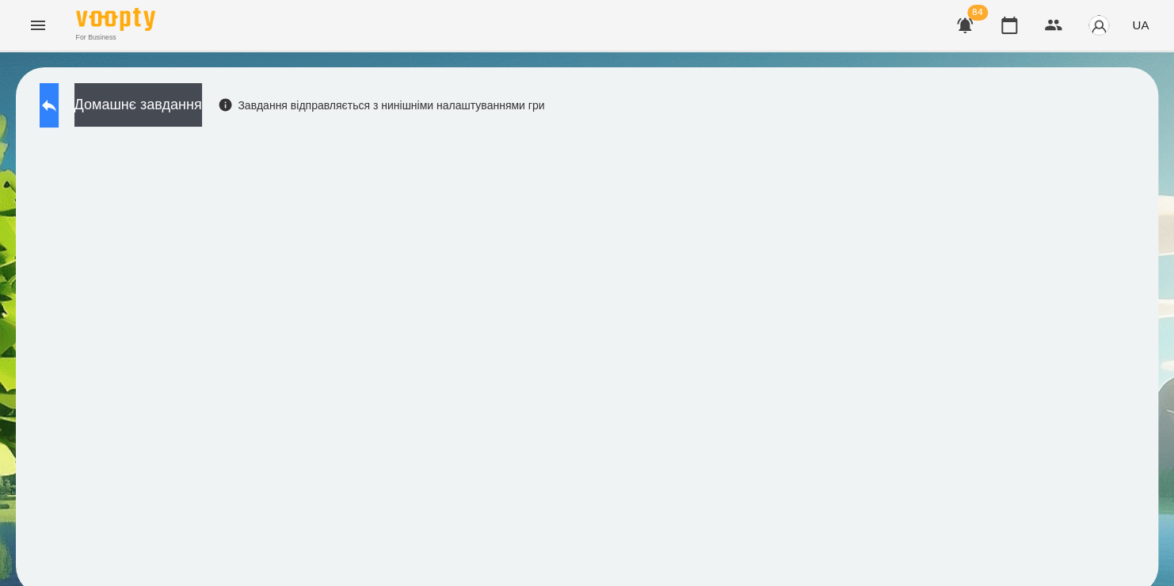
click at [51, 98] on button at bounding box center [49, 105] width 19 height 44
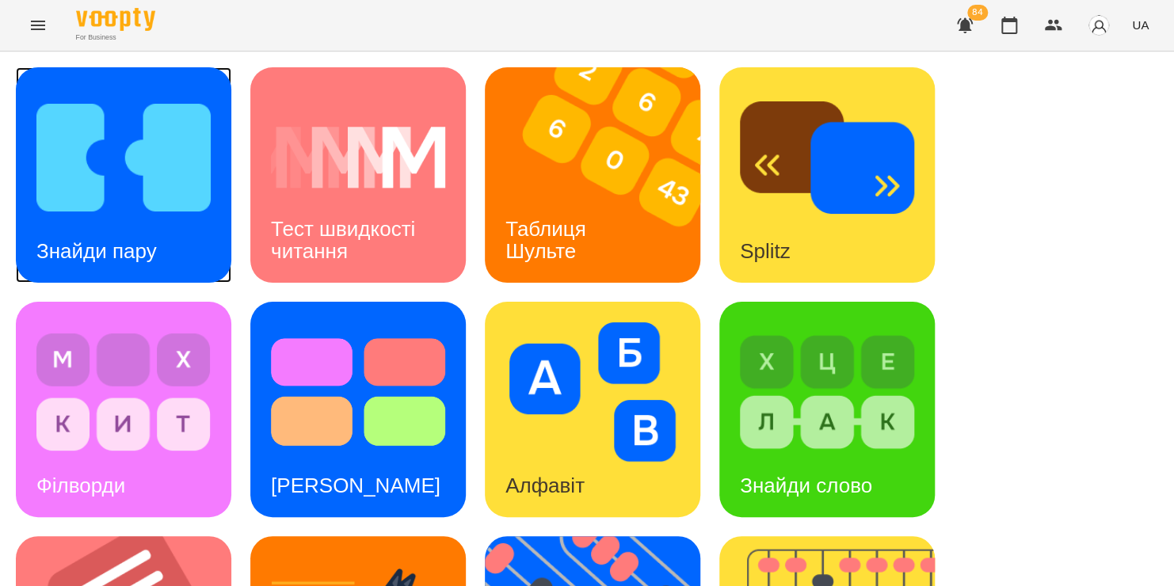
click at [110, 174] on img at bounding box center [123, 157] width 174 height 139
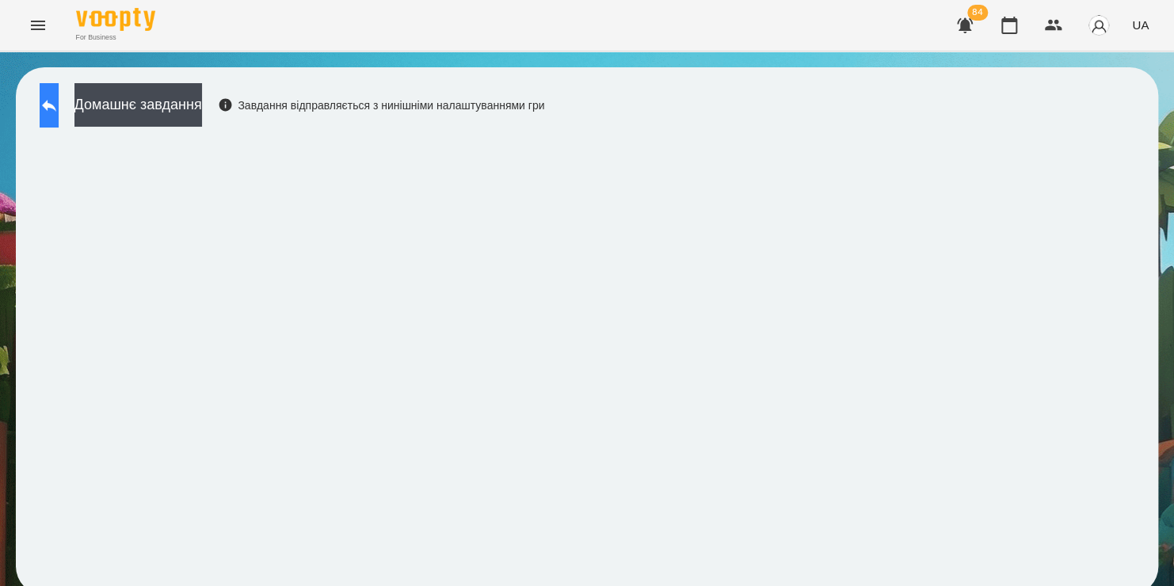
click at [59, 117] on button at bounding box center [49, 105] width 19 height 44
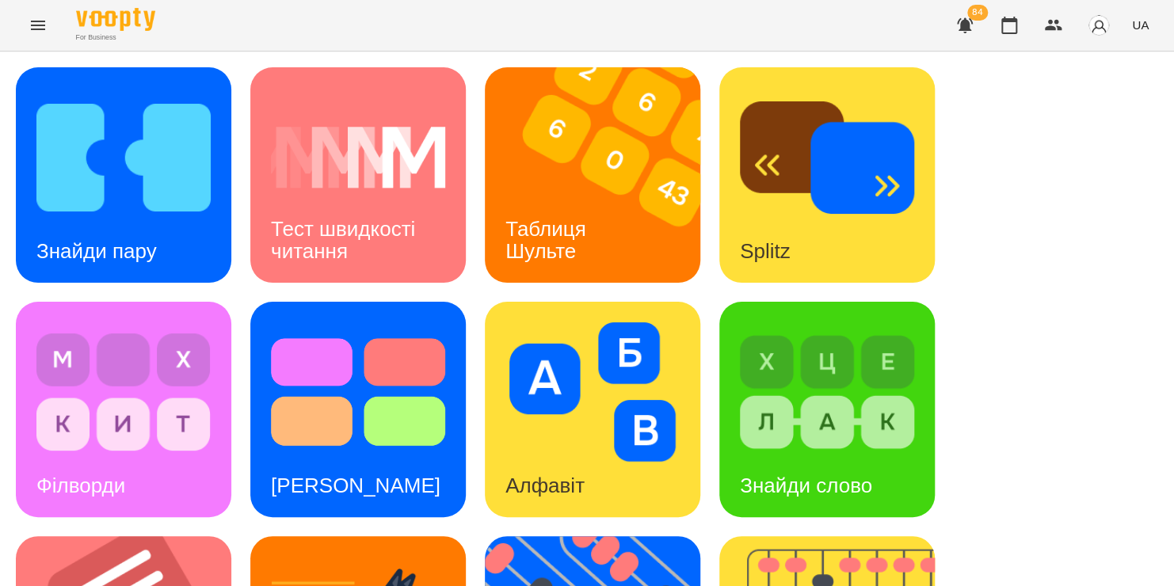
scroll to position [649, 0]
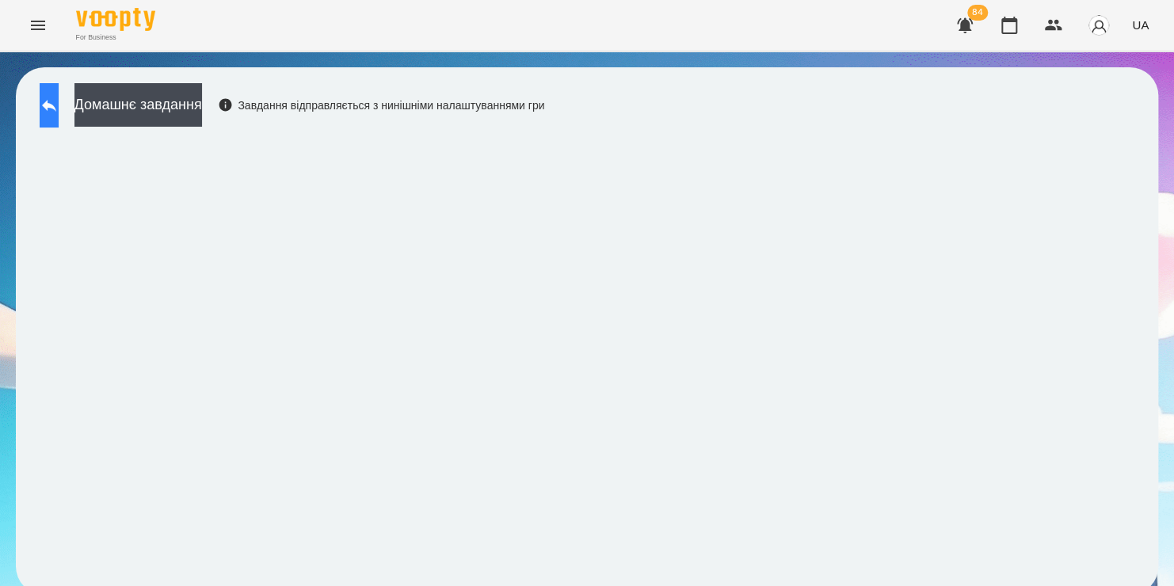
click at [56, 108] on icon at bounding box center [49, 106] width 14 height 12
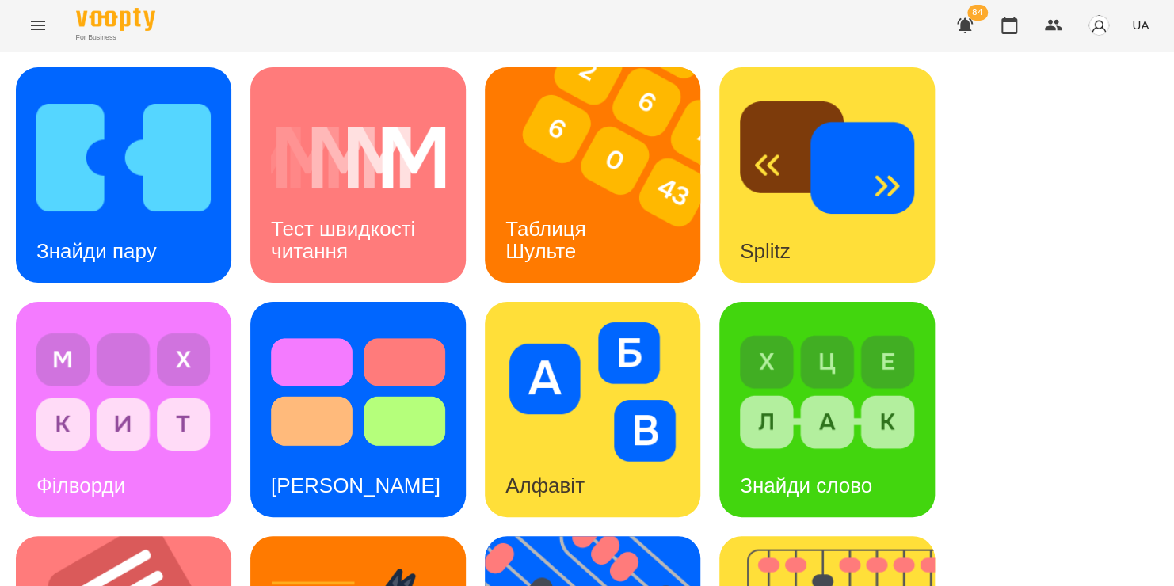
scroll to position [493, 0]
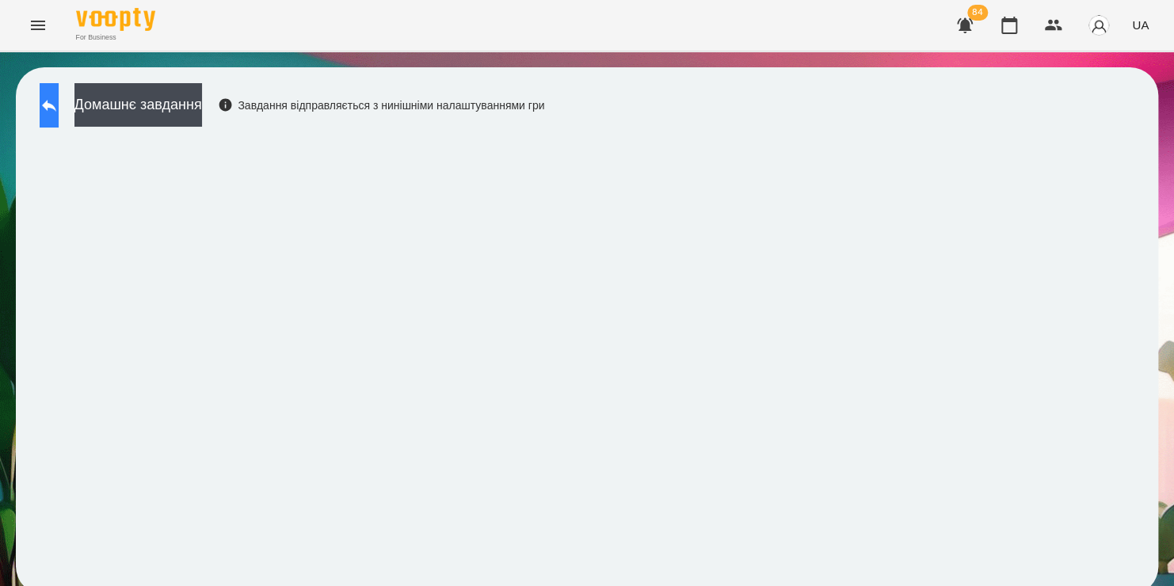
click at [59, 101] on icon at bounding box center [49, 105] width 19 height 19
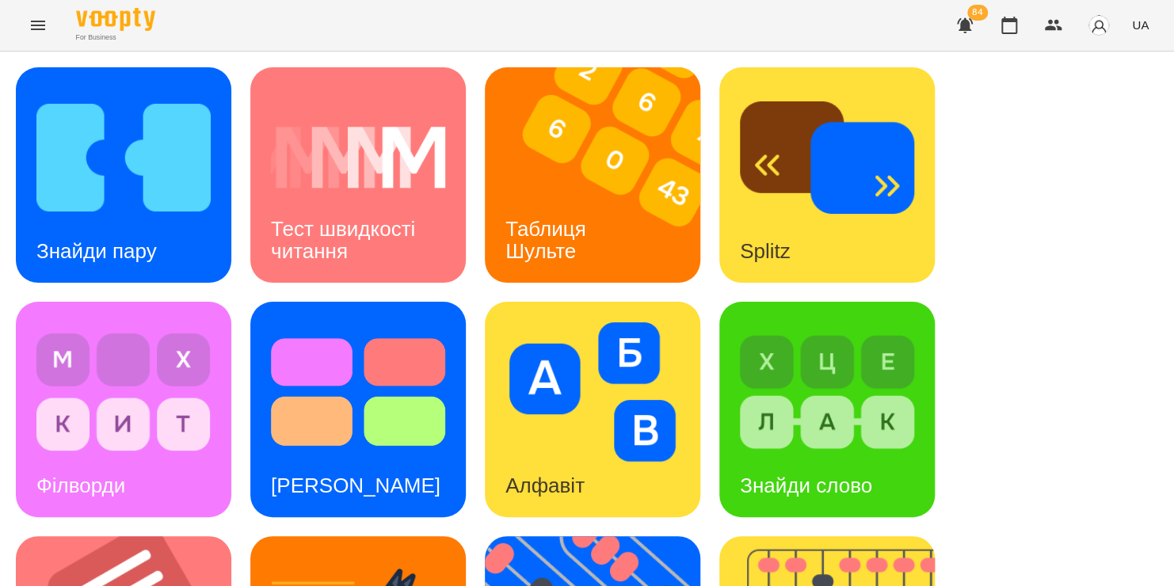
scroll to position [463, 0]
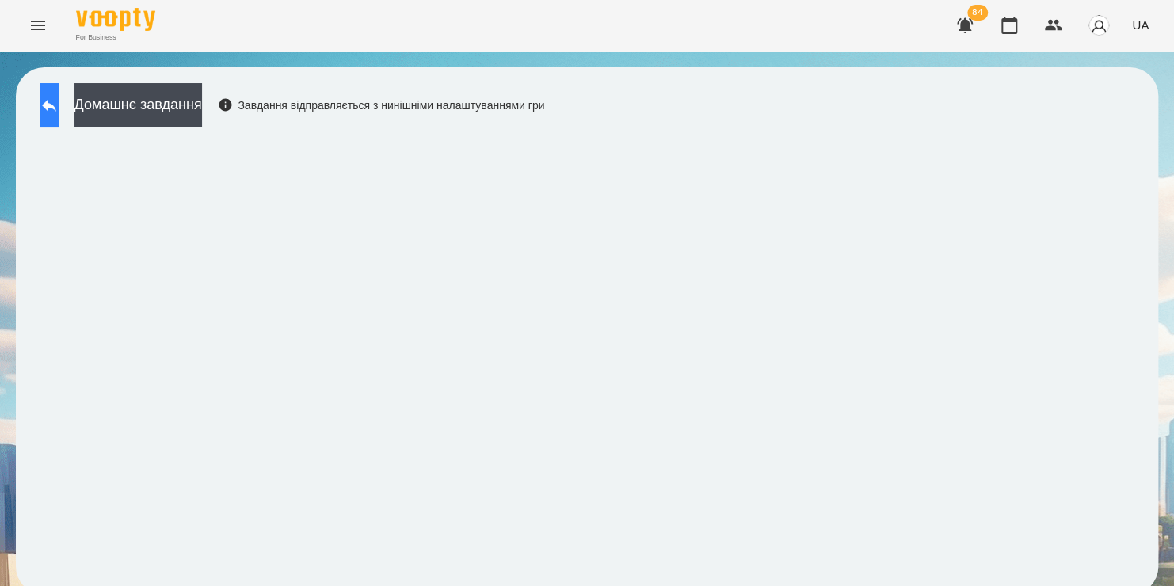
click at [59, 96] on icon at bounding box center [49, 105] width 19 height 19
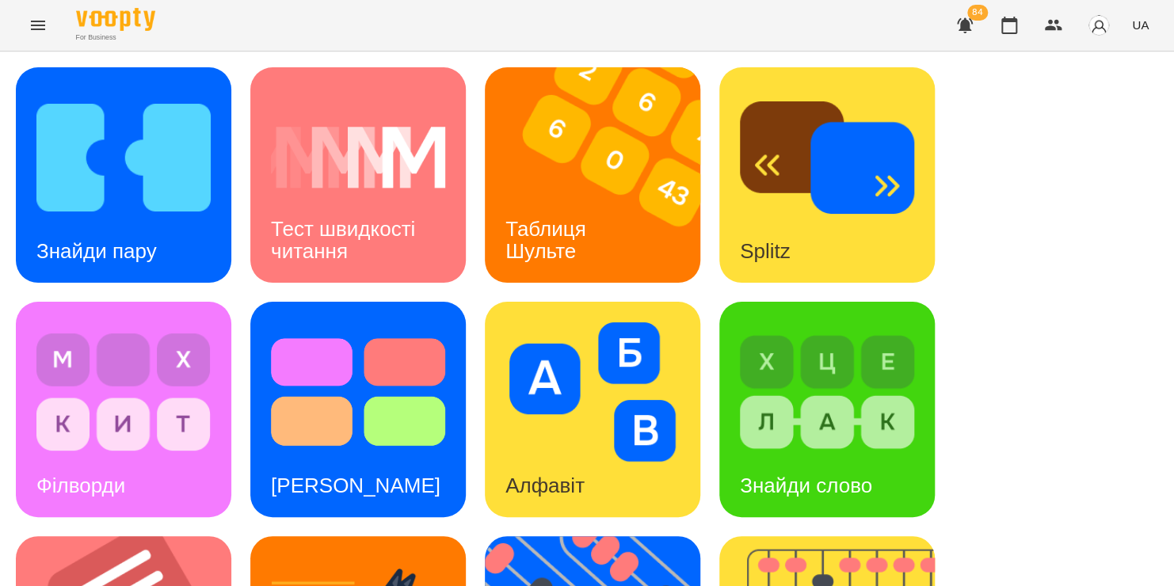
scroll to position [529, 0]
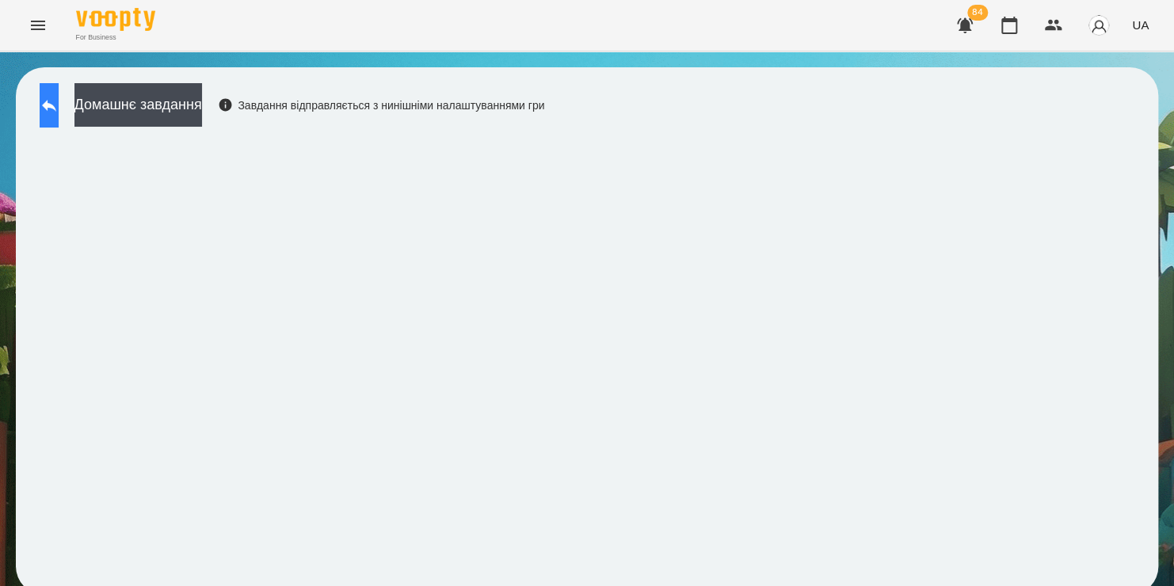
click at [59, 111] on button at bounding box center [49, 105] width 19 height 44
